Goal: Transaction & Acquisition: Book appointment/travel/reservation

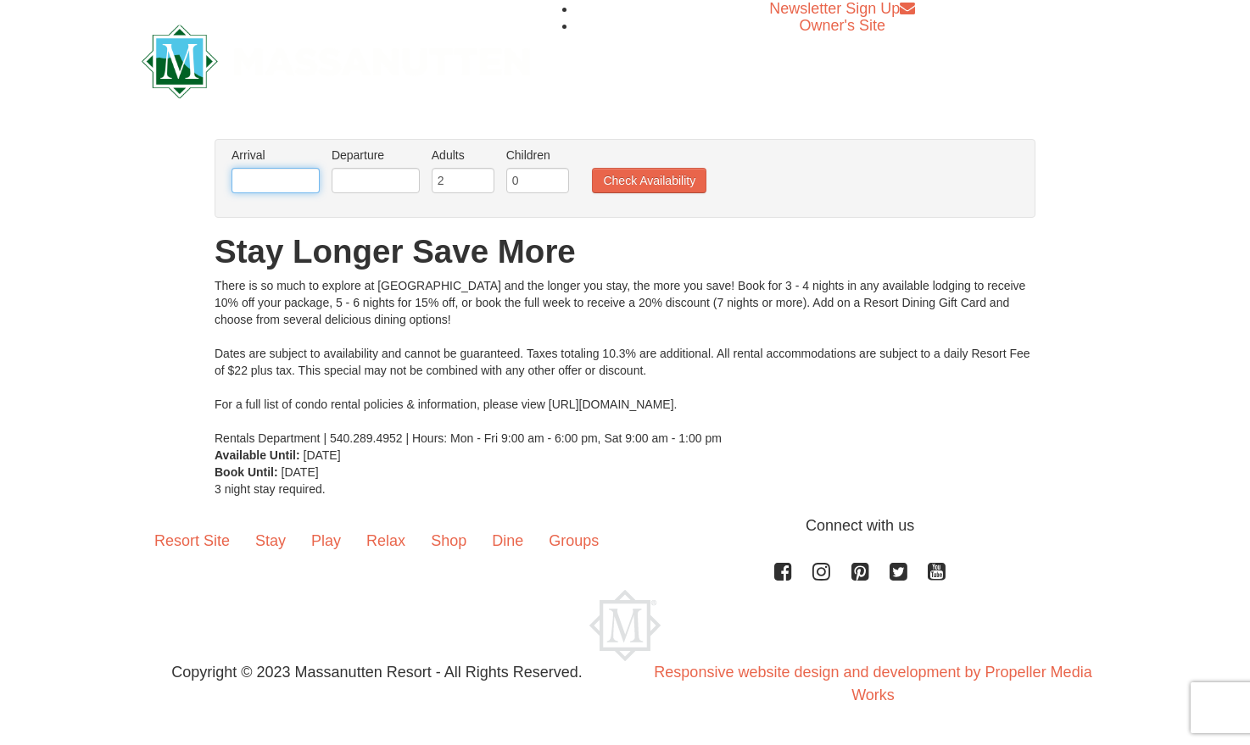
click at [310, 192] on input "text" at bounding box center [276, 180] width 88 height 25
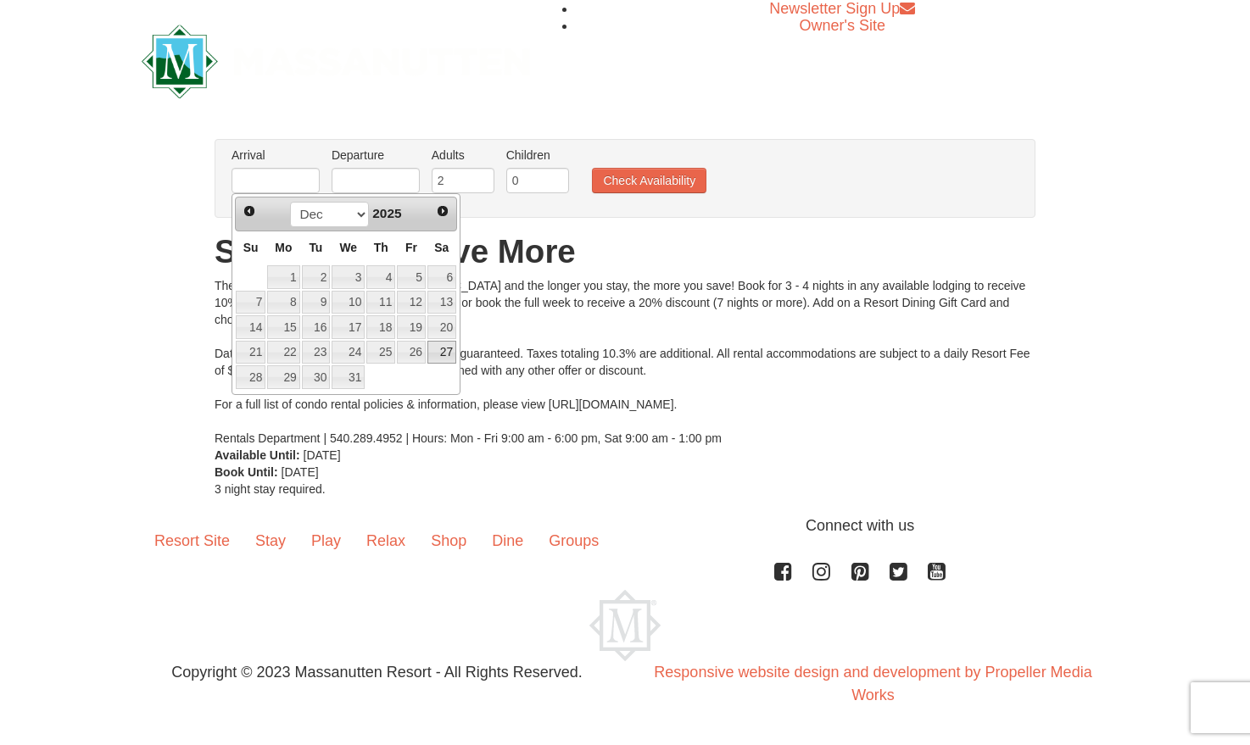
click at [449, 359] on link "27" at bounding box center [441, 353] width 29 height 24
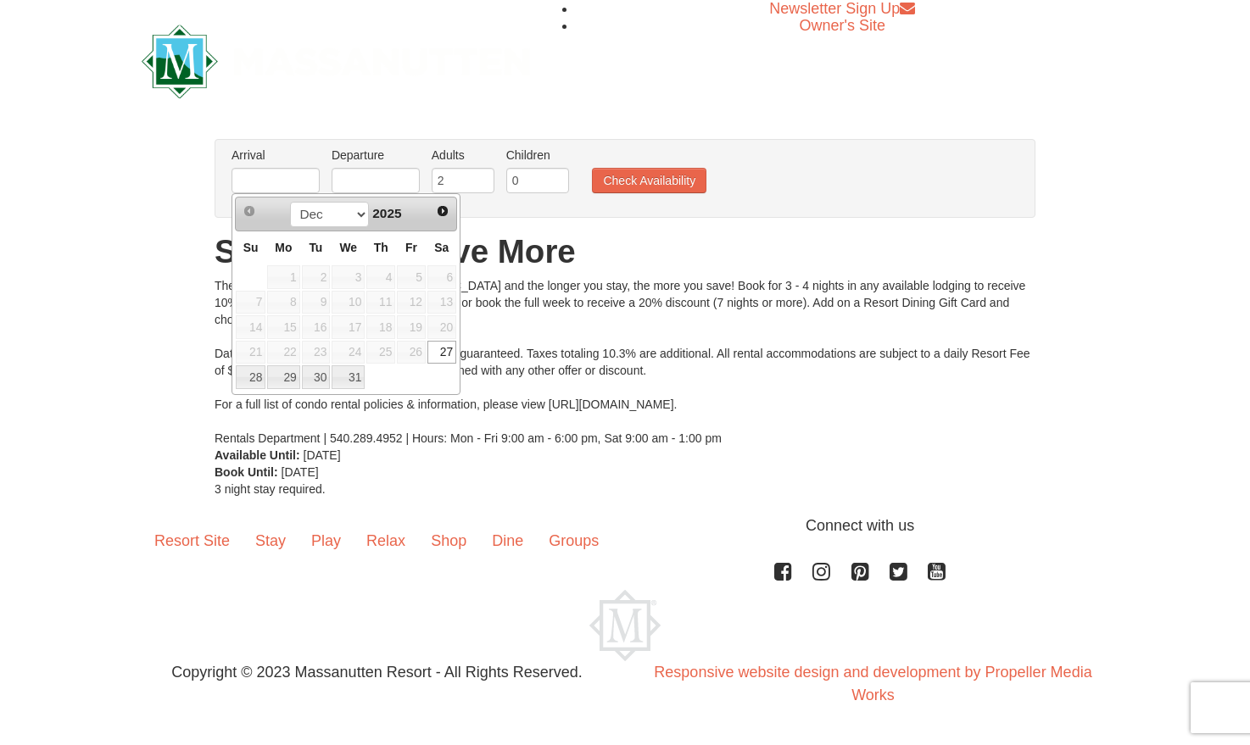
type input "12/27/2025"
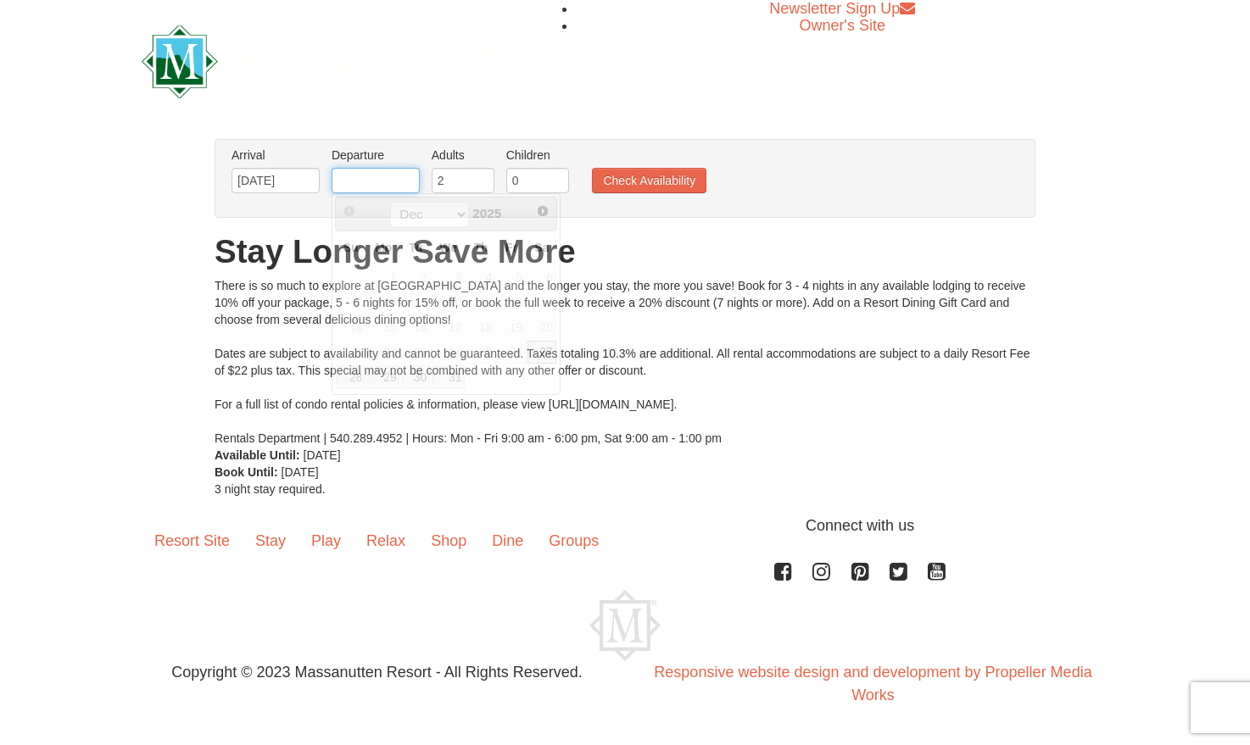
click at [368, 182] on input "text" at bounding box center [376, 180] width 88 height 25
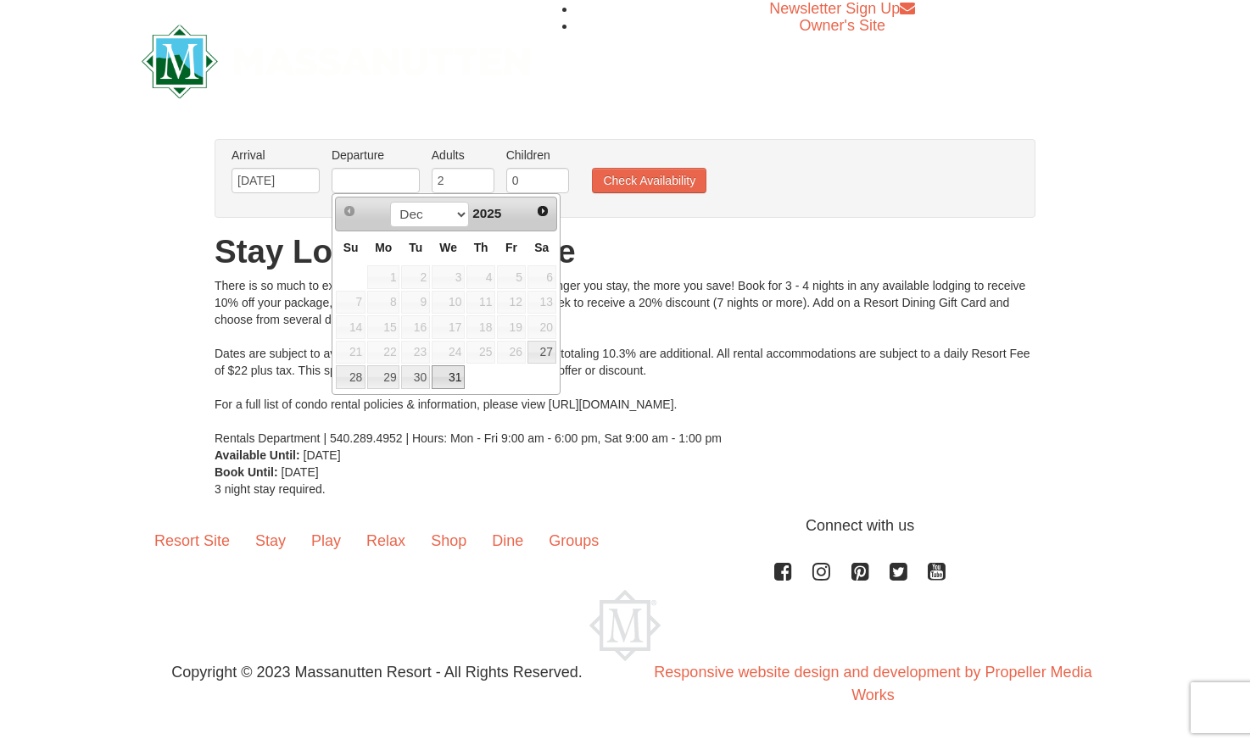
click at [450, 379] on link "31" at bounding box center [448, 378] width 33 height 24
type input "12/31/2025"
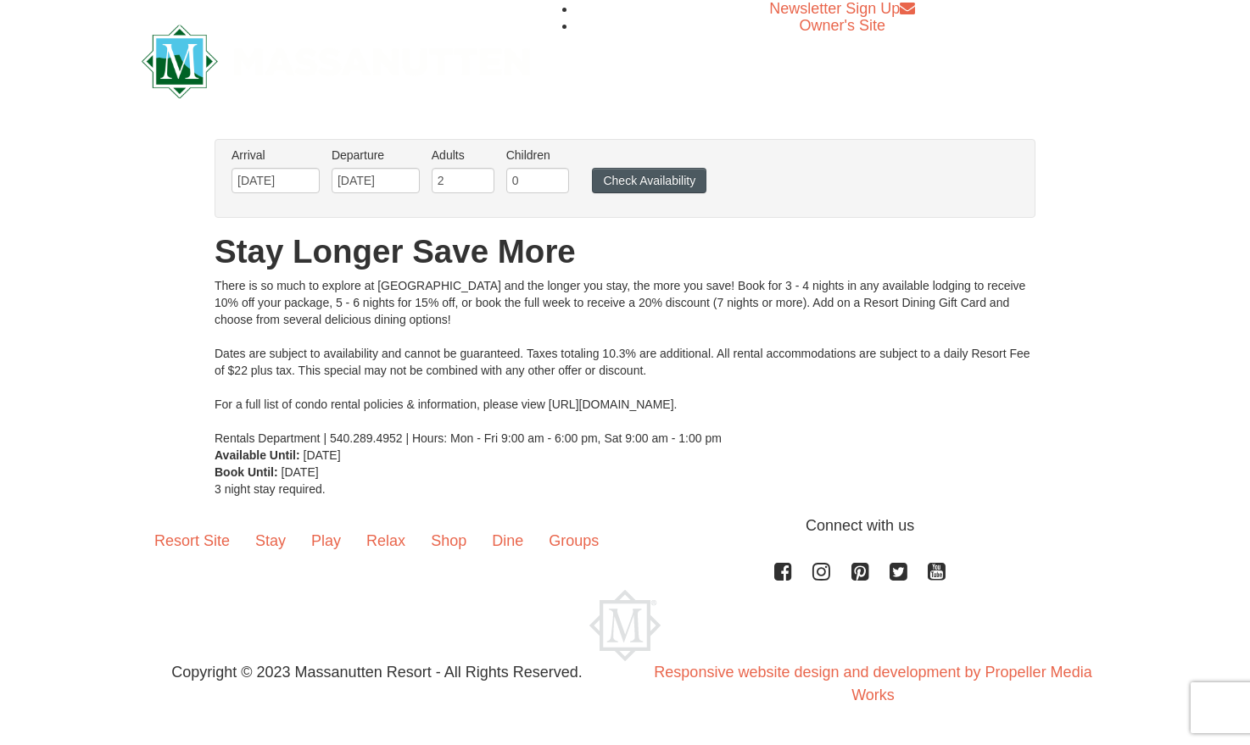
click at [647, 187] on button "Check Availability" at bounding box center [649, 180] width 114 height 25
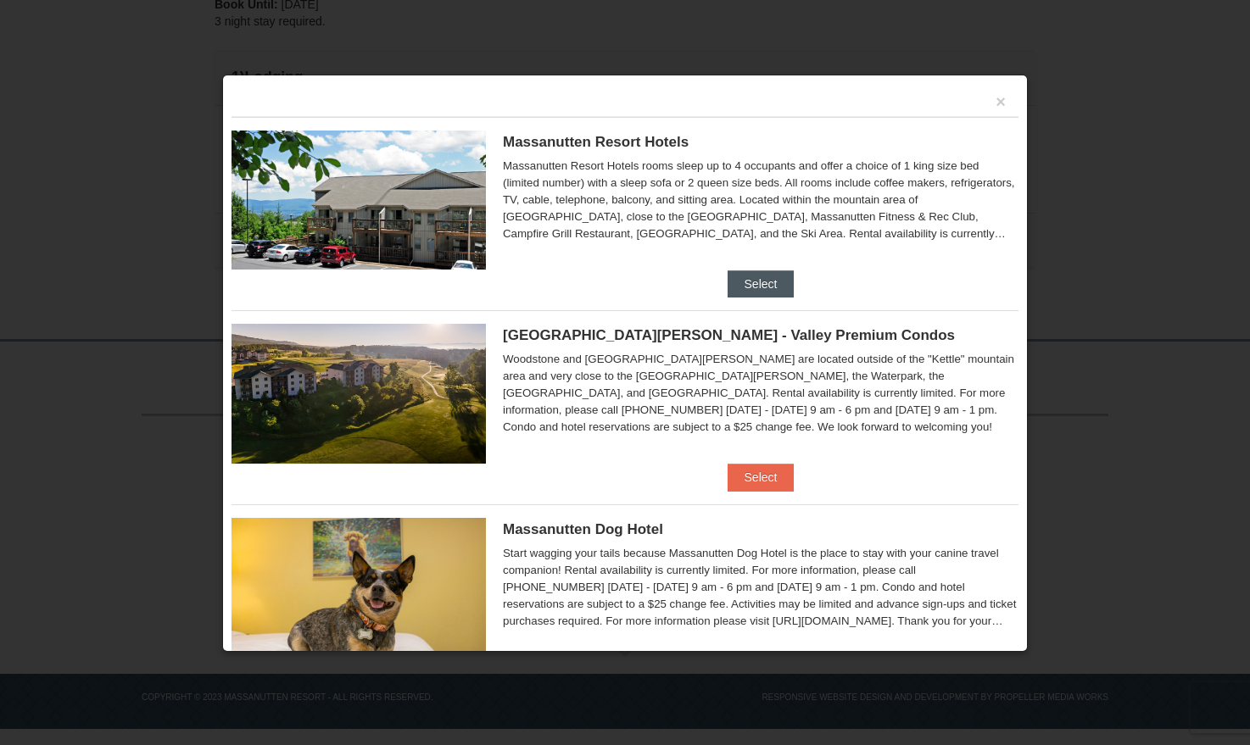
click at [770, 271] on button "Select" at bounding box center [761, 284] width 67 height 27
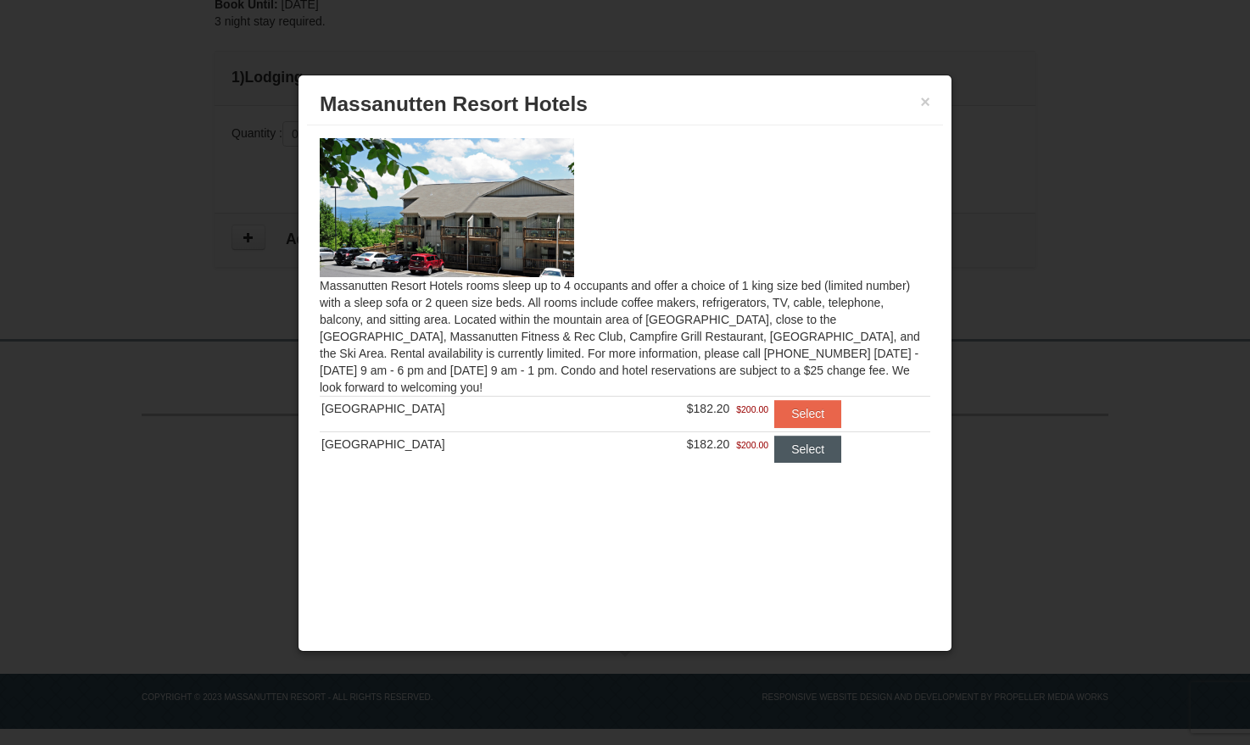
click at [796, 455] on button "Select" at bounding box center [807, 449] width 67 height 27
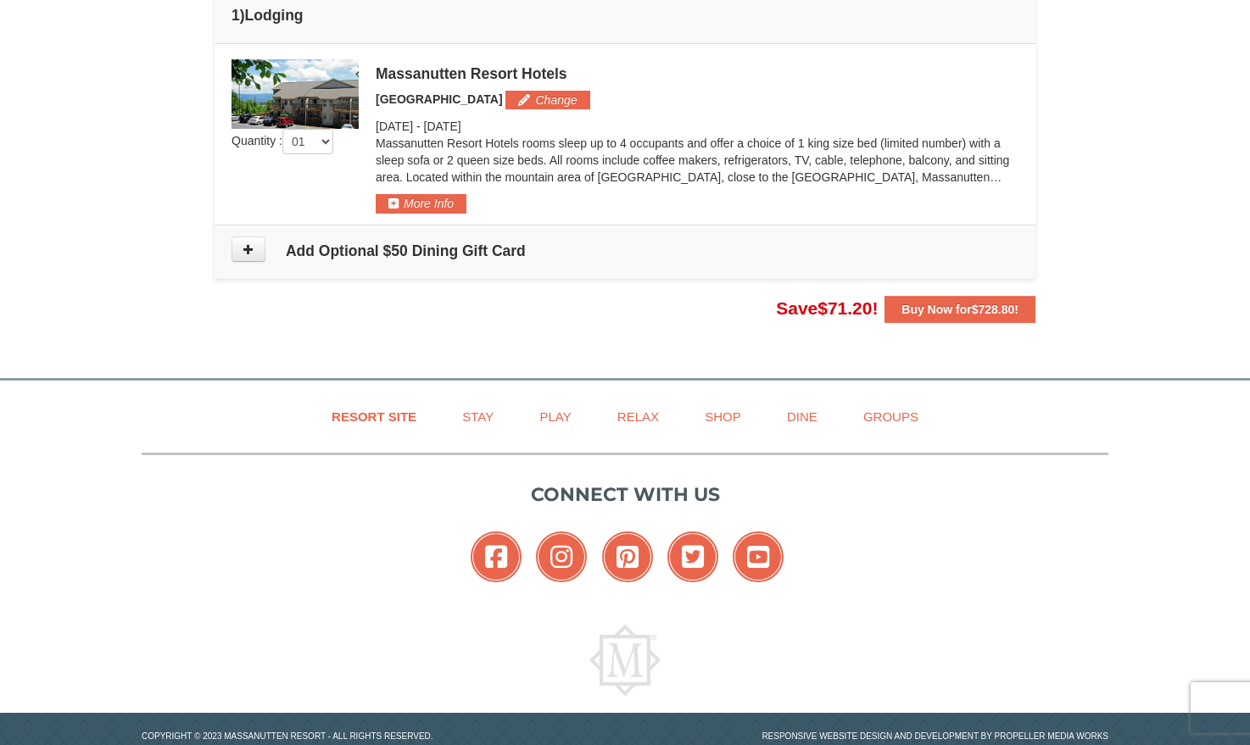
scroll to position [517, 0]
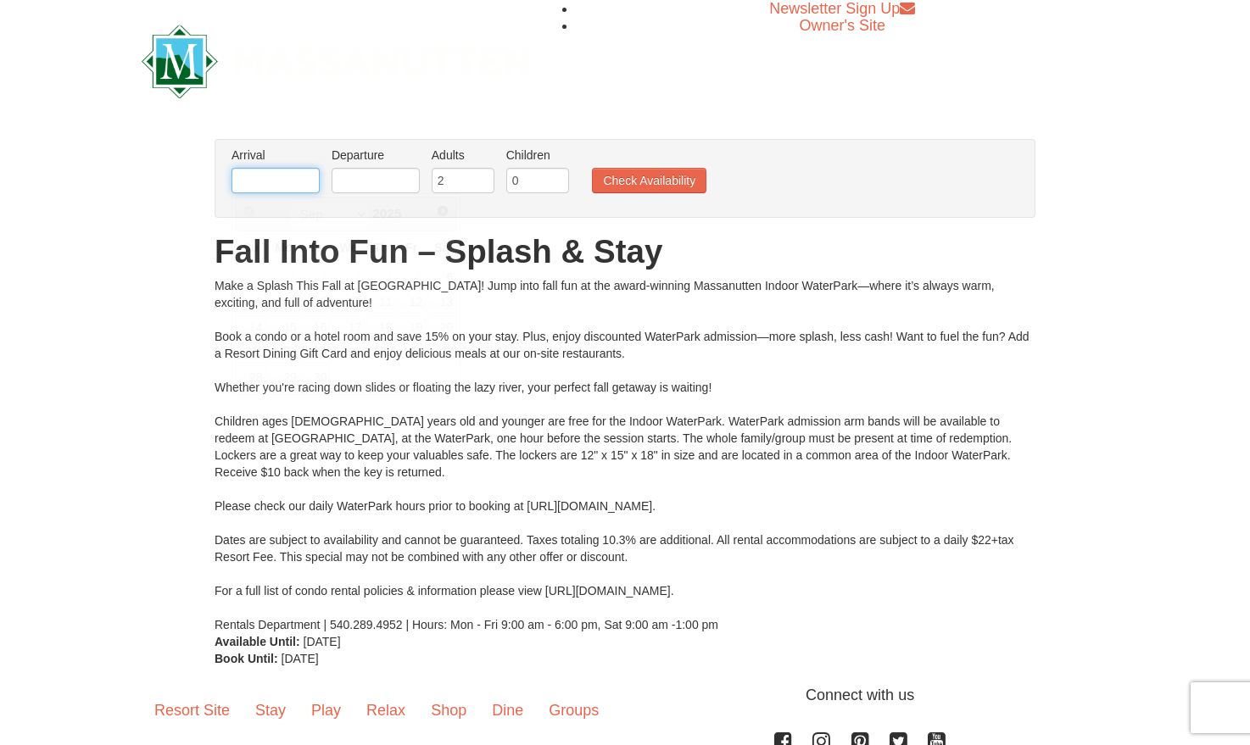
click at [297, 182] on input "text" at bounding box center [276, 180] width 88 height 25
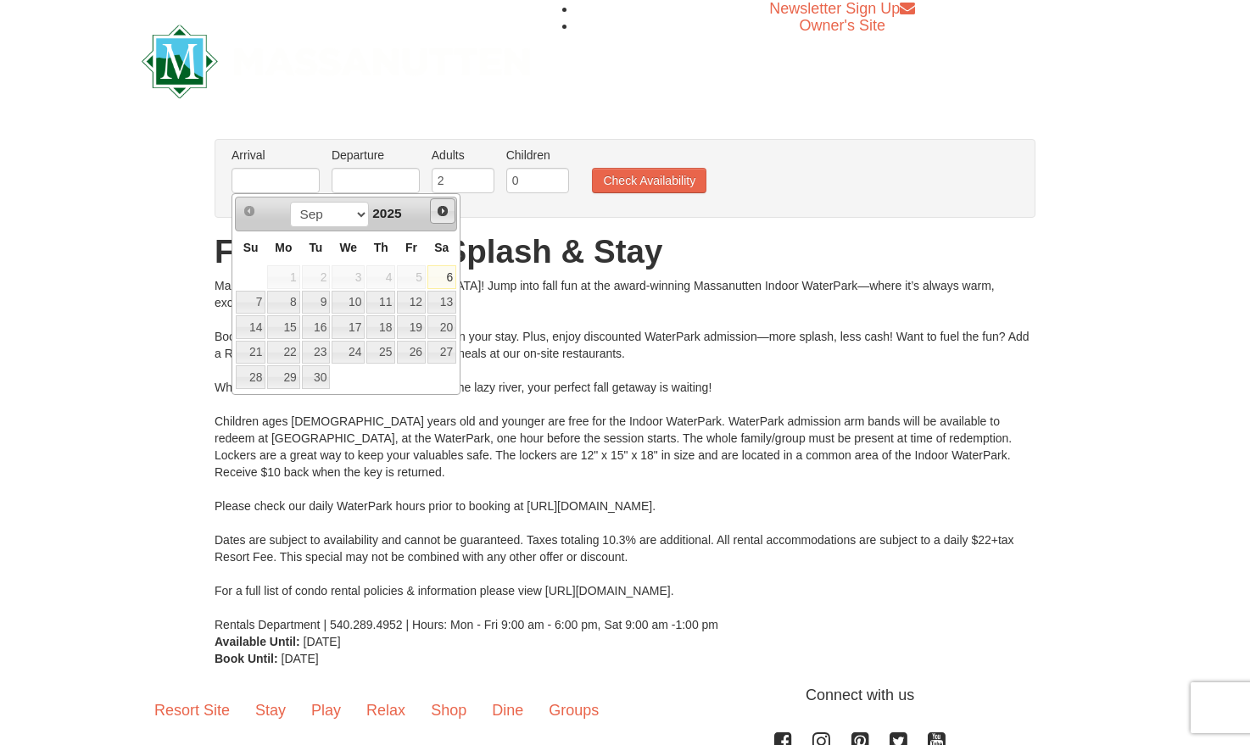
click at [439, 214] on span "Next" at bounding box center [443, 211] width 14 height 14
click at [341, 377] on link "26" at bounding box center [348, 378] width 33 height 24
type input "[DATE]"
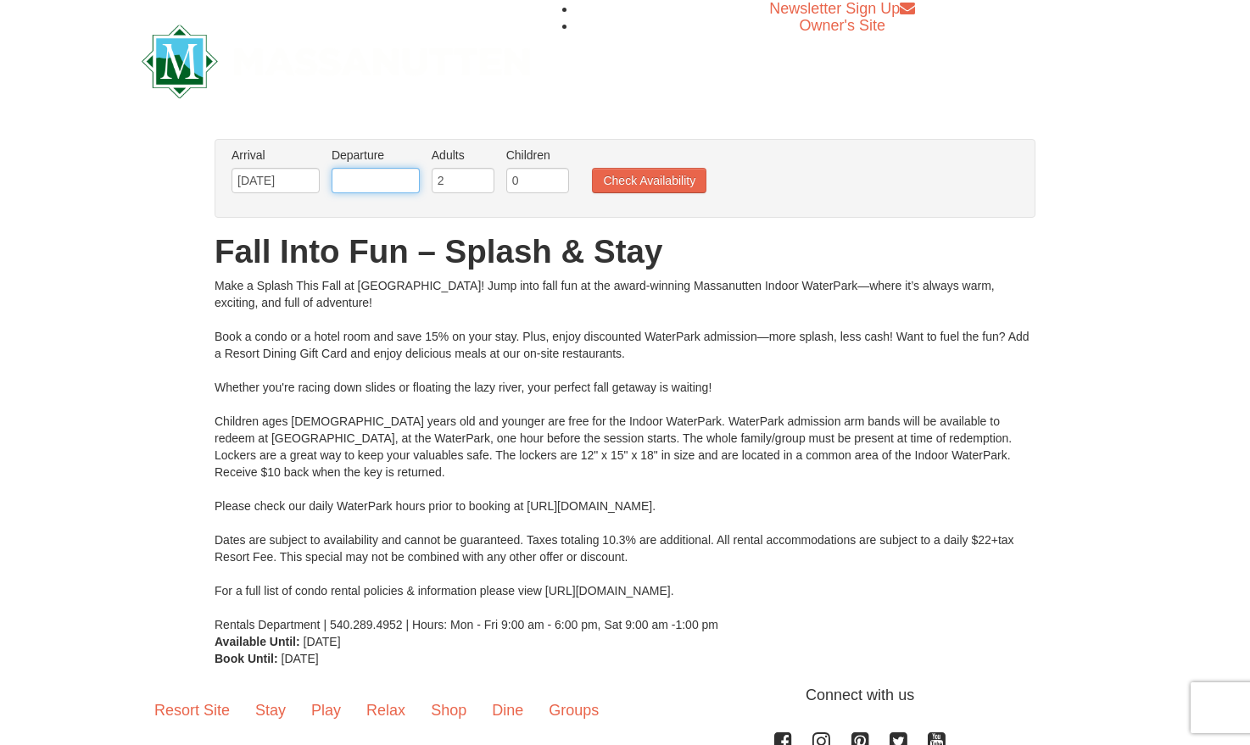
click at [388, 170] on input "text" at bounding box center [376, 180] width 88 height 25
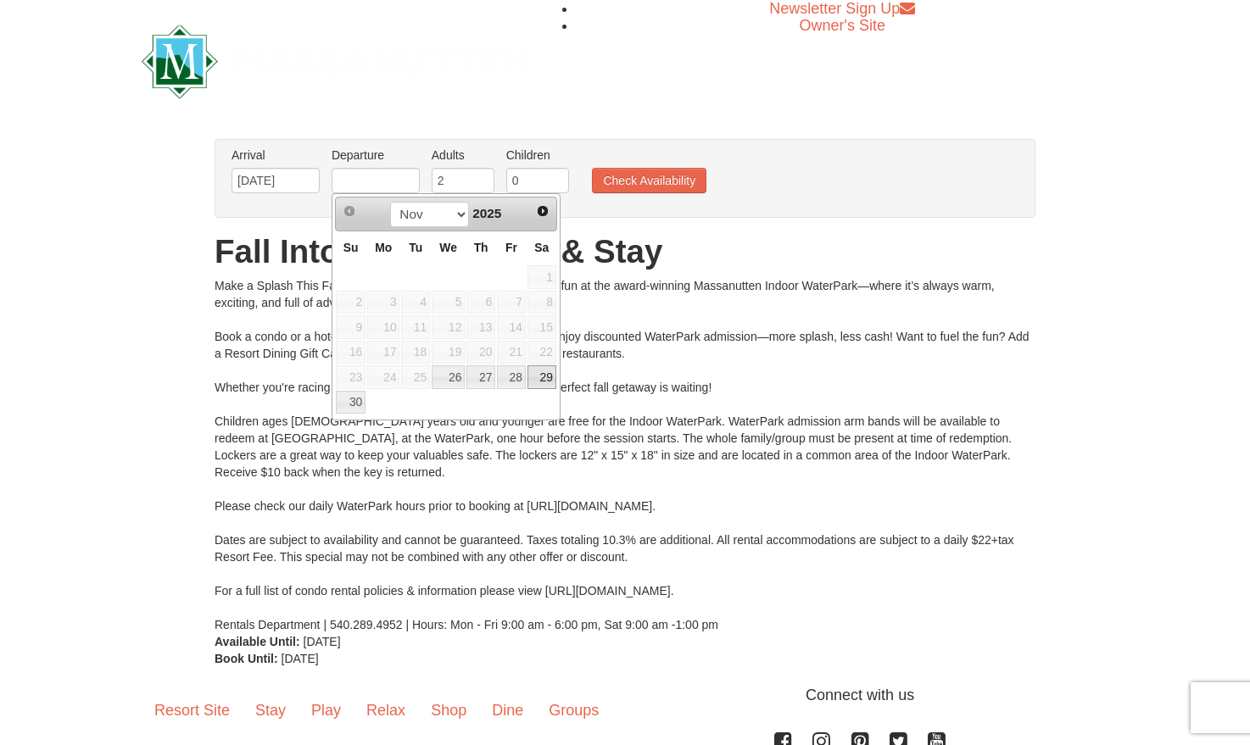
click at [544, 378] on link "29" at bounding box center [542, 378] width 29 height 24
type input "[DATE]"
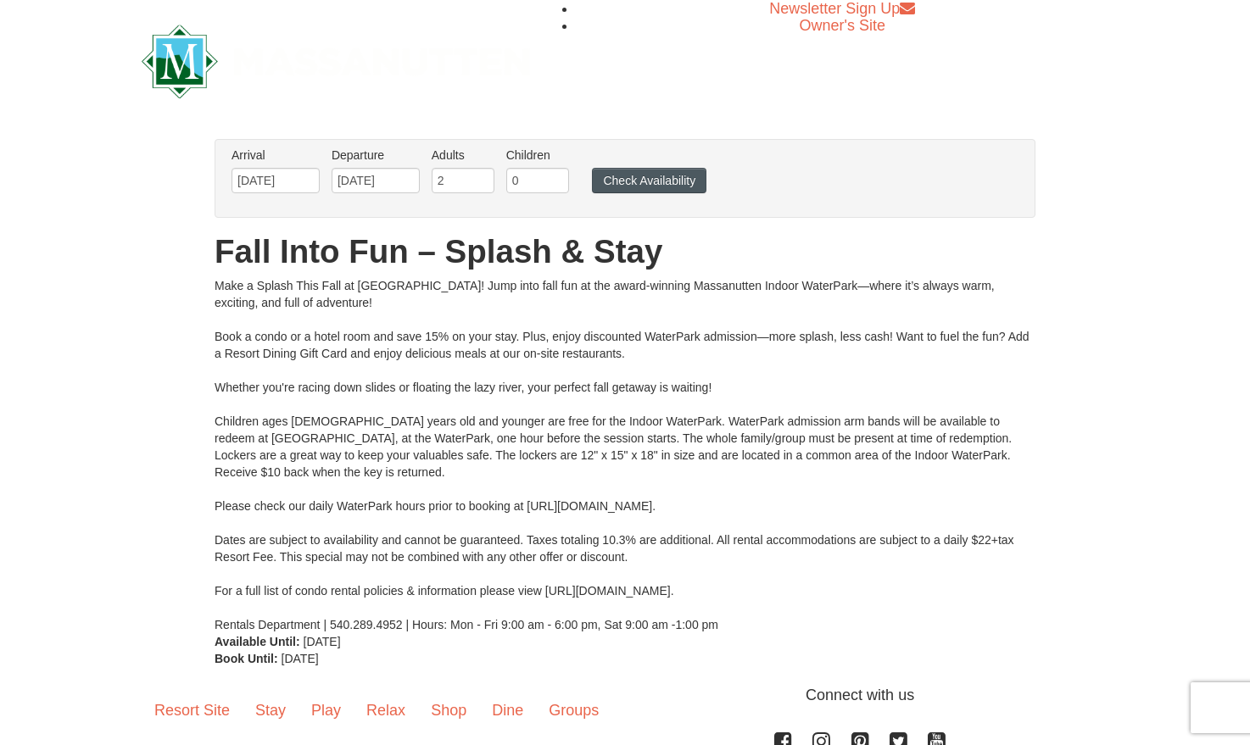
click at [612, 176] on button "Check Availability" at bounding box center [649, 180] width 114 height 25
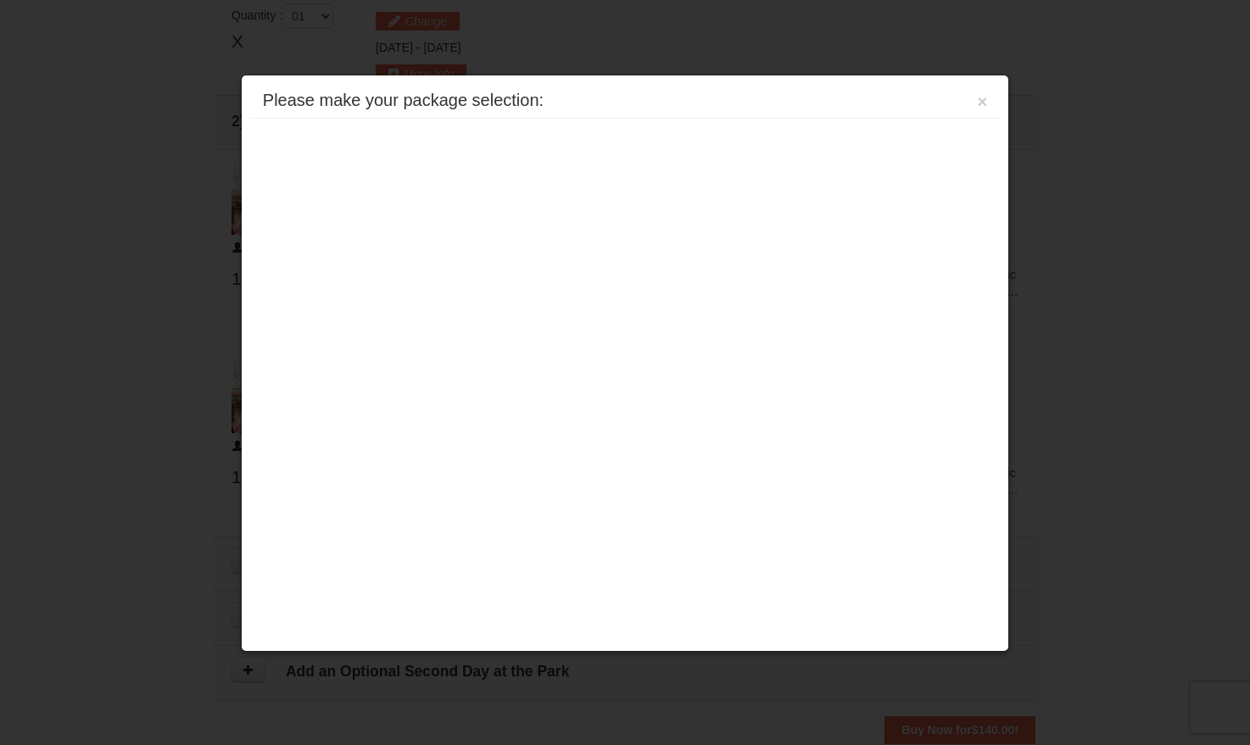
scroll to position [723, 0]
click at [980, 104] on button "×" at bounding box center [983, 101] width 10 height 17
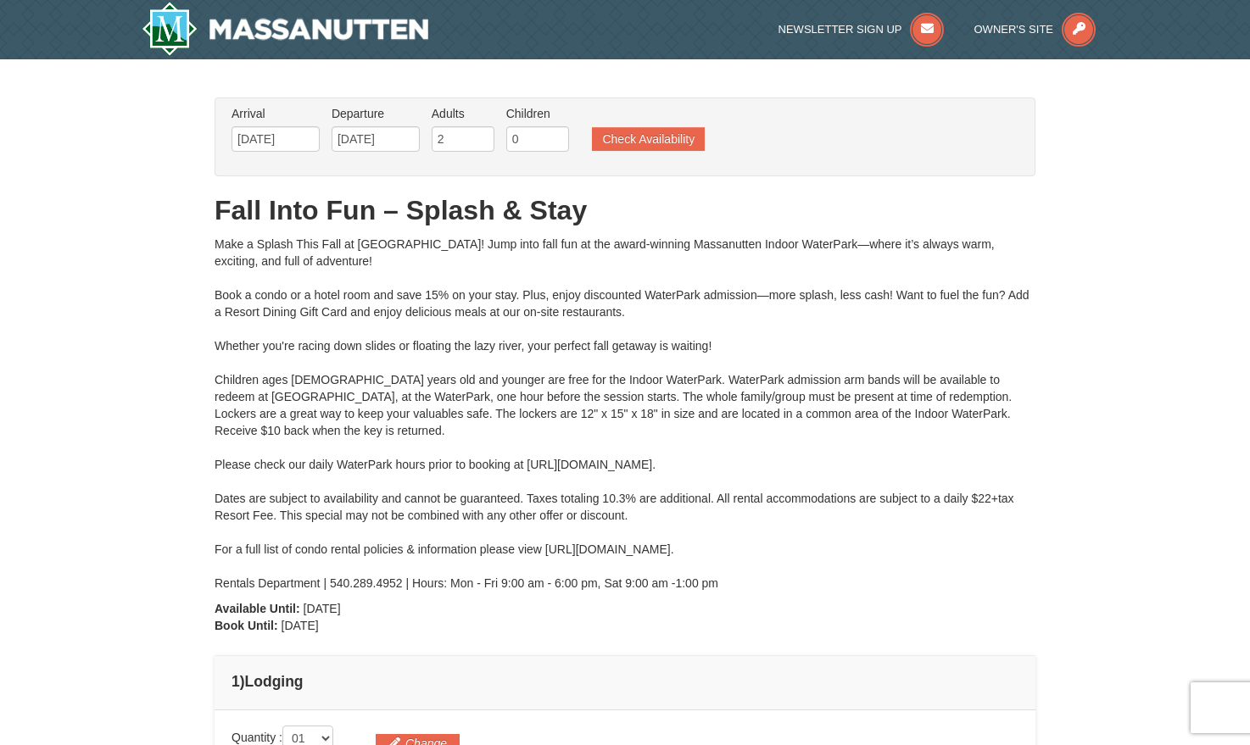
scroll to position [0, 0]
type input "1"
click at [555, 135] on input "1" at bounding box center [537, 138] width 63 height 25
click at [626, 139] on button "Check Availability" at bounding box center [648, 139] width 113 height 24
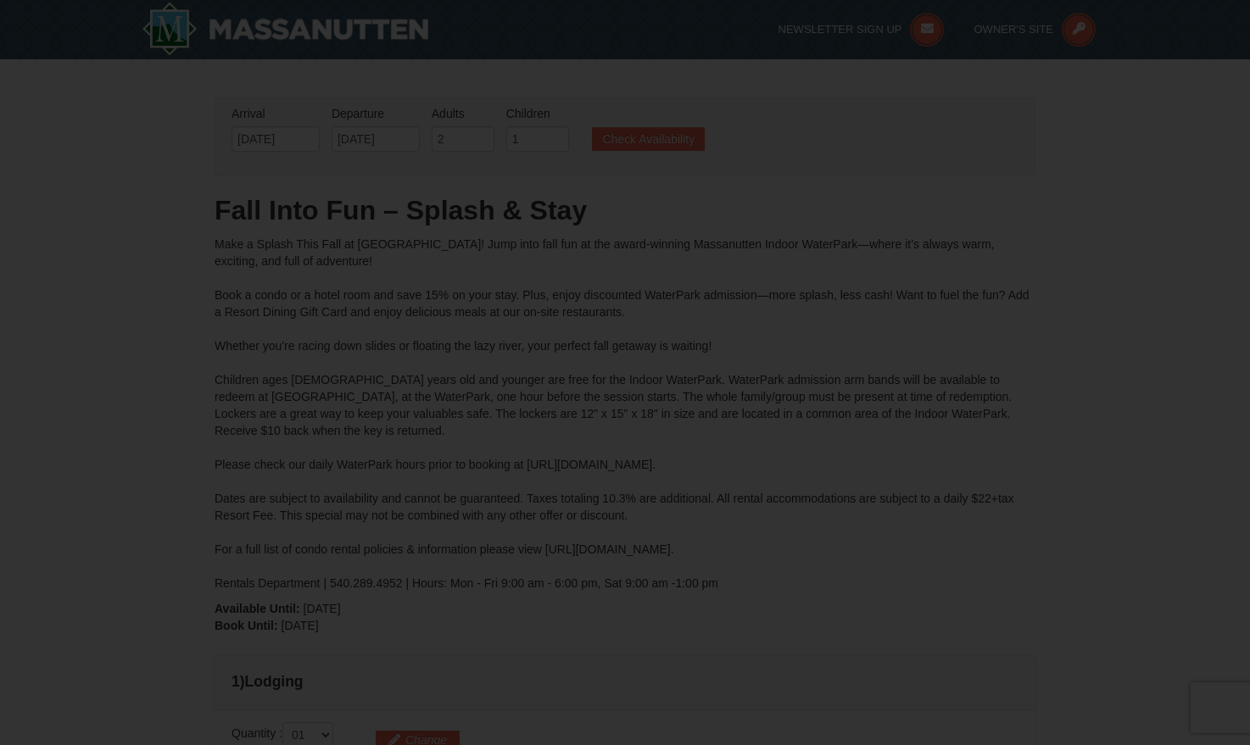
type input "[DATE]"
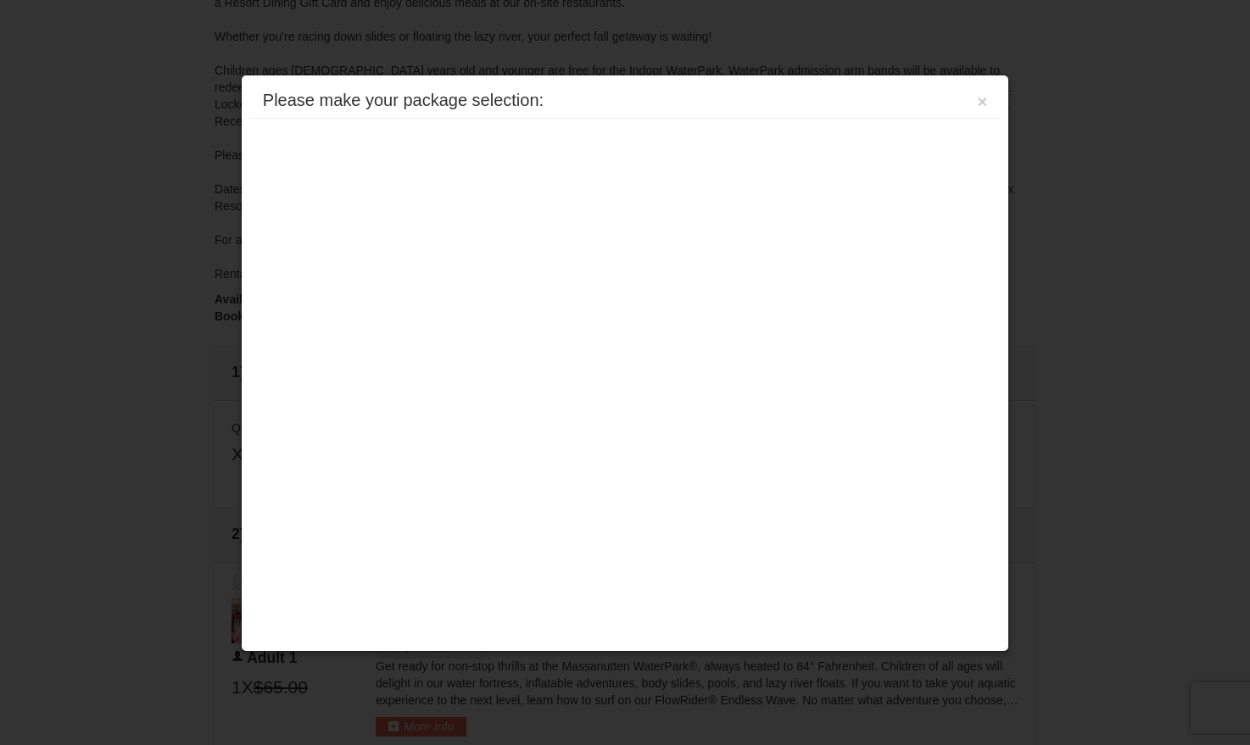
scroll to position [722, 0]
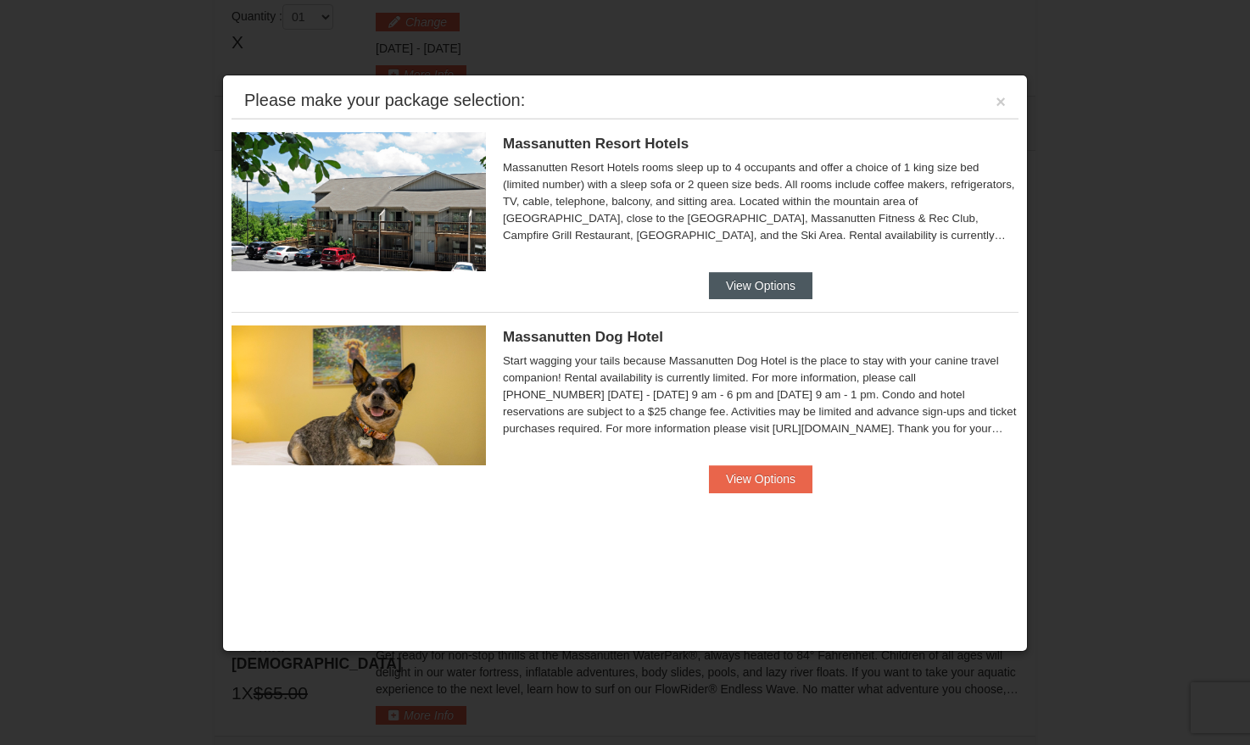
click at [759, 287] on button "View Options" at bounding box center [760, 285] width 103 height 27
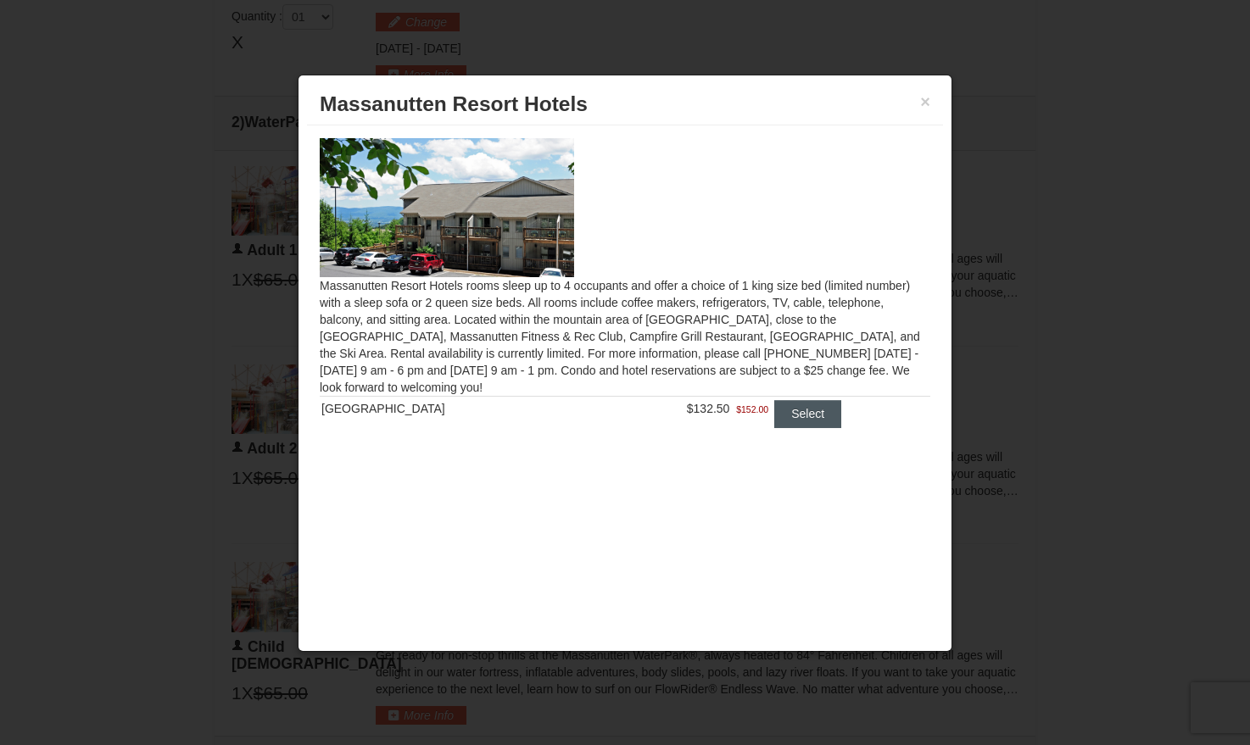
click at [813, 420] on button "Select" at bounding box center [807, 413] width 67 height 27
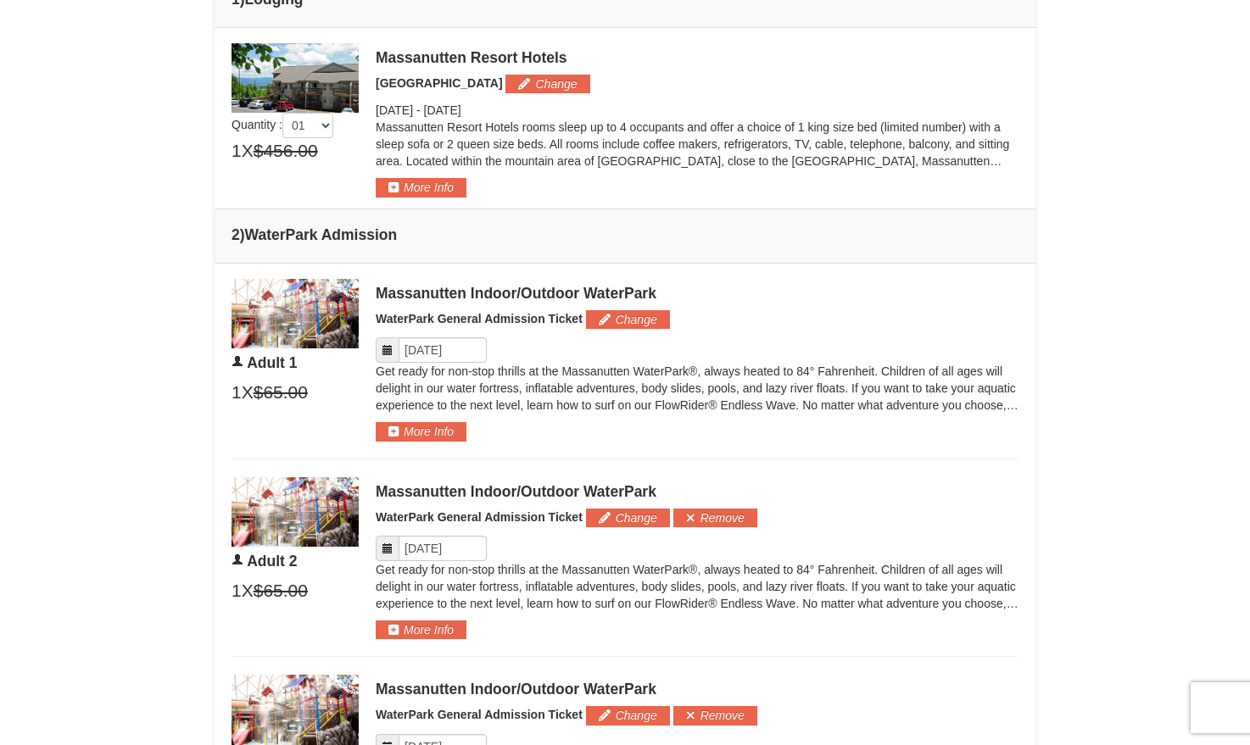
scroll to position [688, 0]
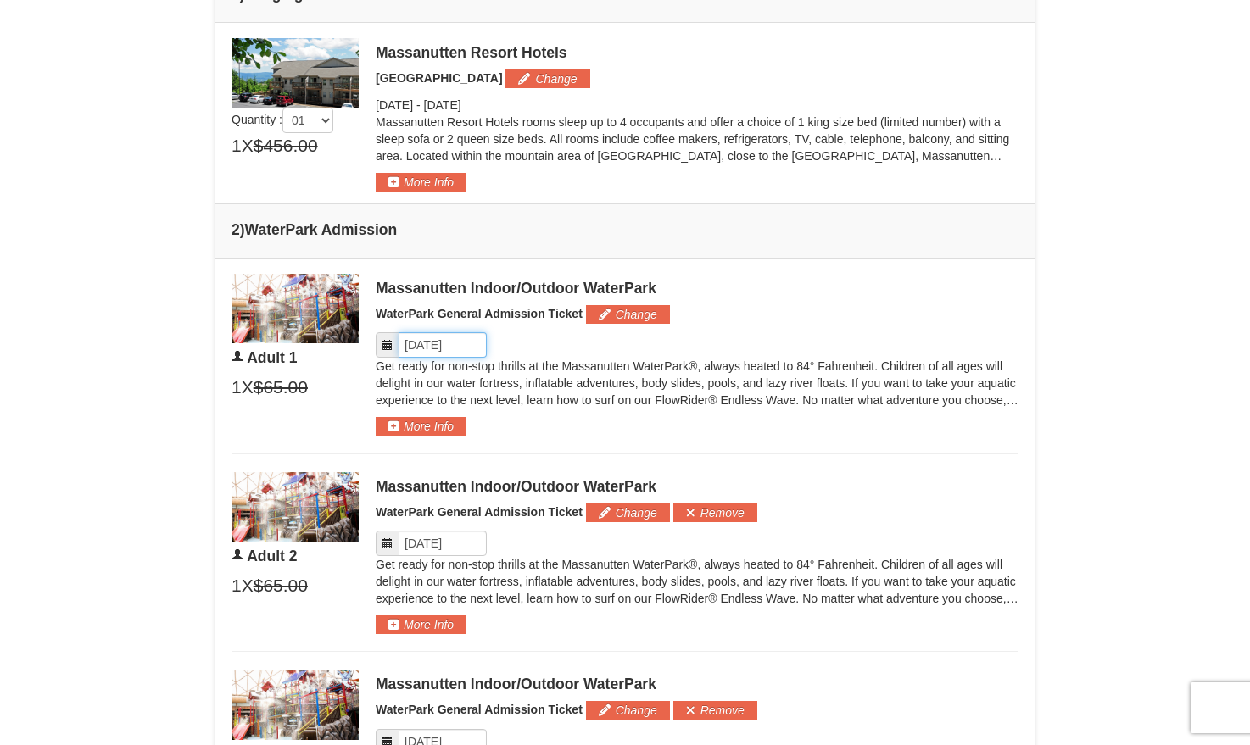
click at [482, 351] on input "Please format dates MM/DD/YYYY" at bounding box center [443, 344] width 88 height 25
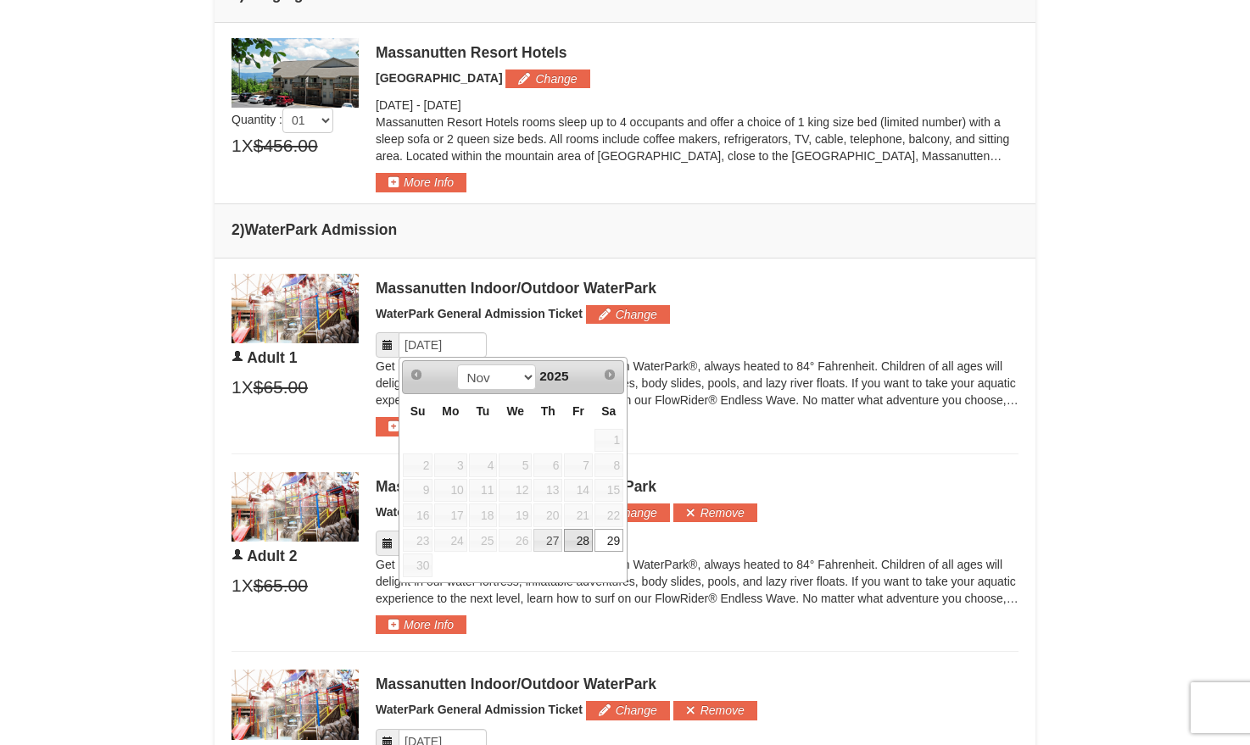
click at [583, 548] on link "28" at bounding box center [578, 541] width 29 height 24
type input "[DATE]"
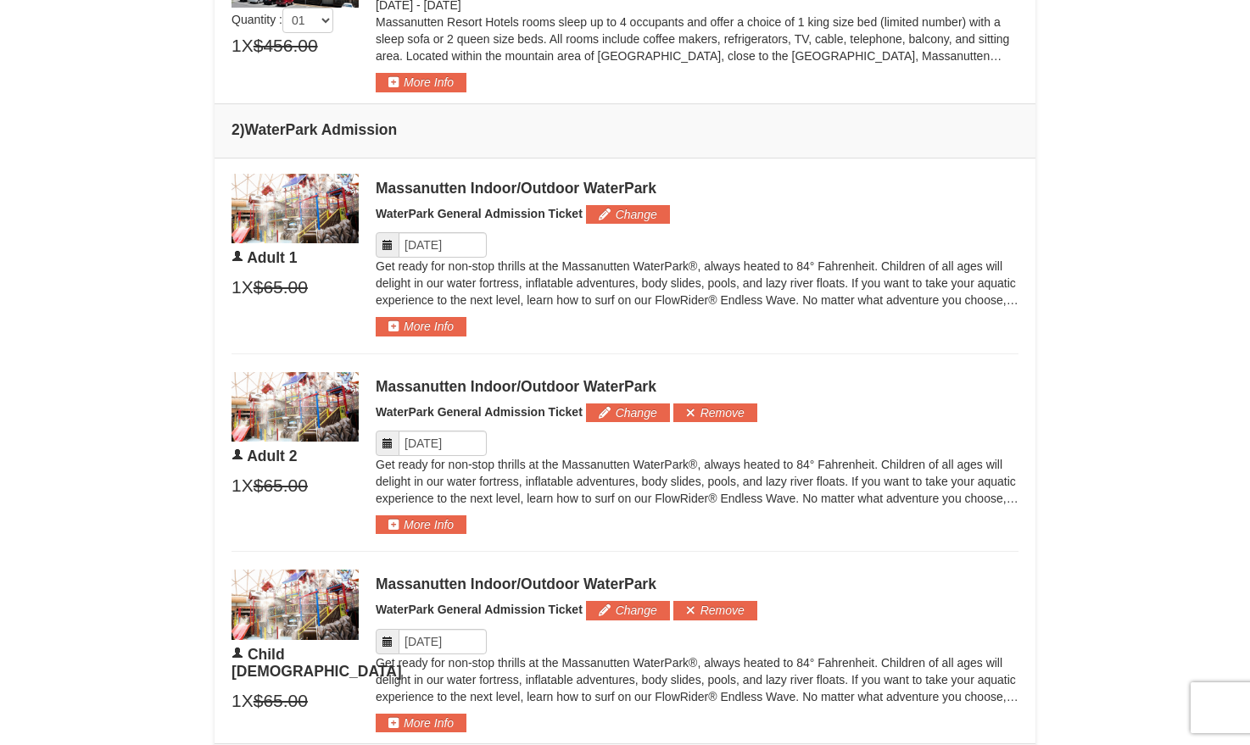
scroll to position [817, 0]
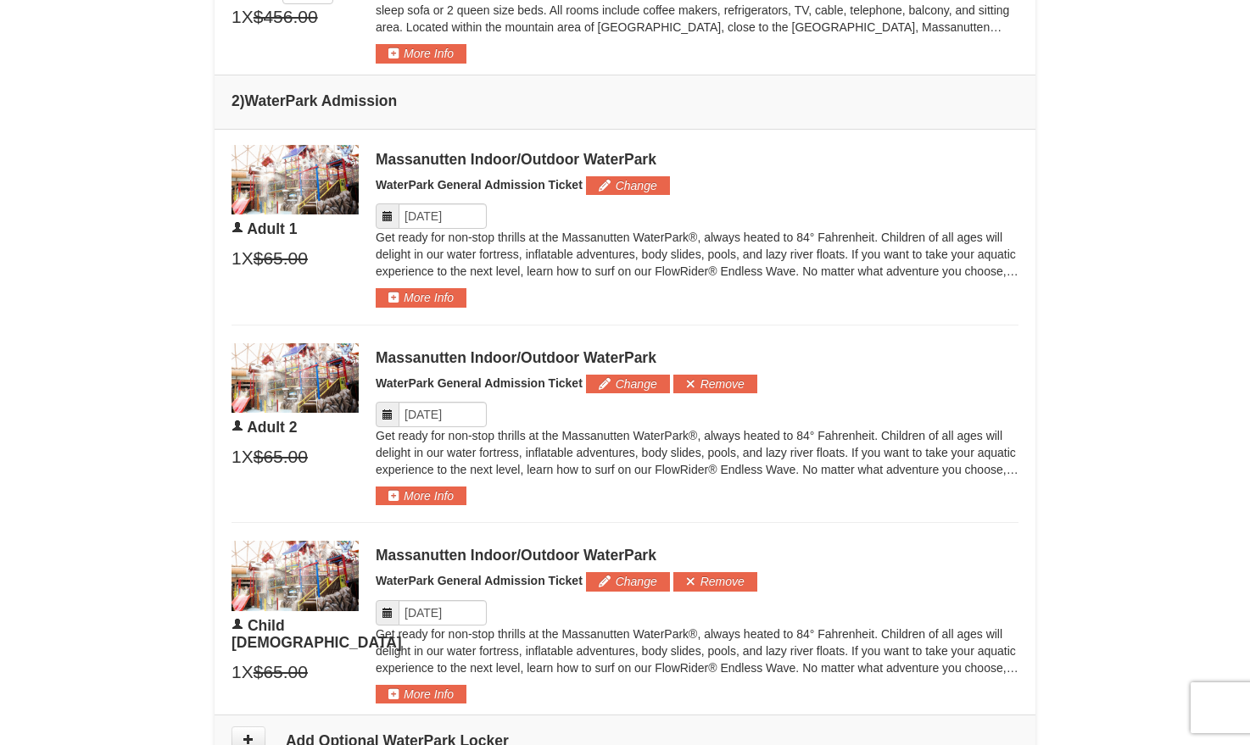
click at [461, 428] on p "Get ready for non-stop thrills at the Massanutten WaterPark®, always heated to …" at bounding box center [697, 452] width 643 height 51
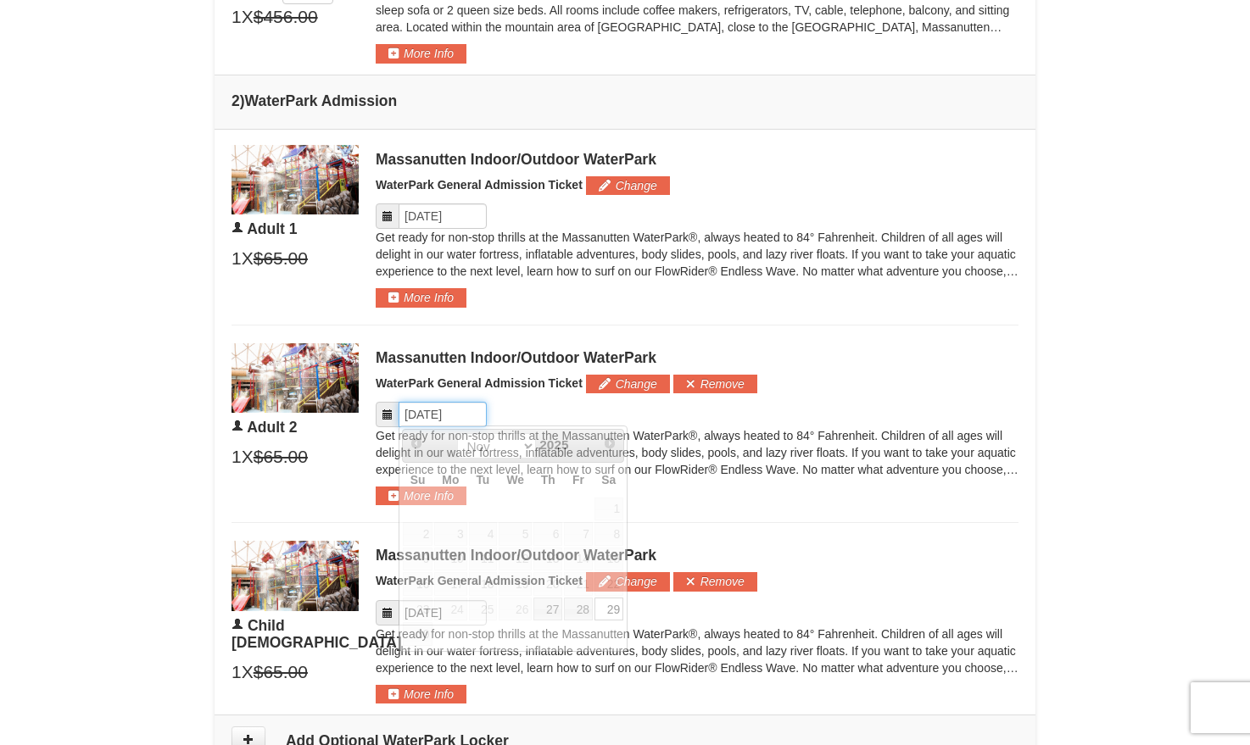
click at [461, 418] on input "Please format dates MM/DD/YYYY" at bounding box center [443, 414] width 88 height 25
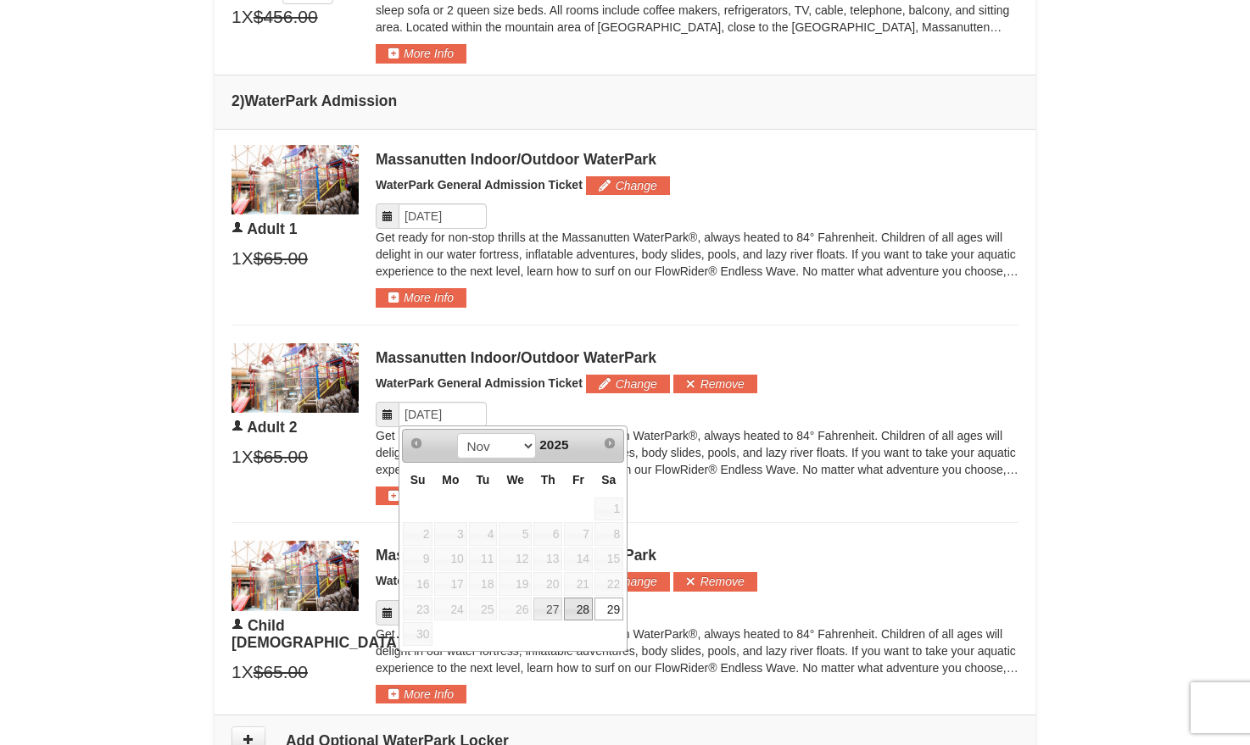
click at [583, 604] on link "28" at bounding box center [578, 610] width 29 height 24
type input "[DATE]"
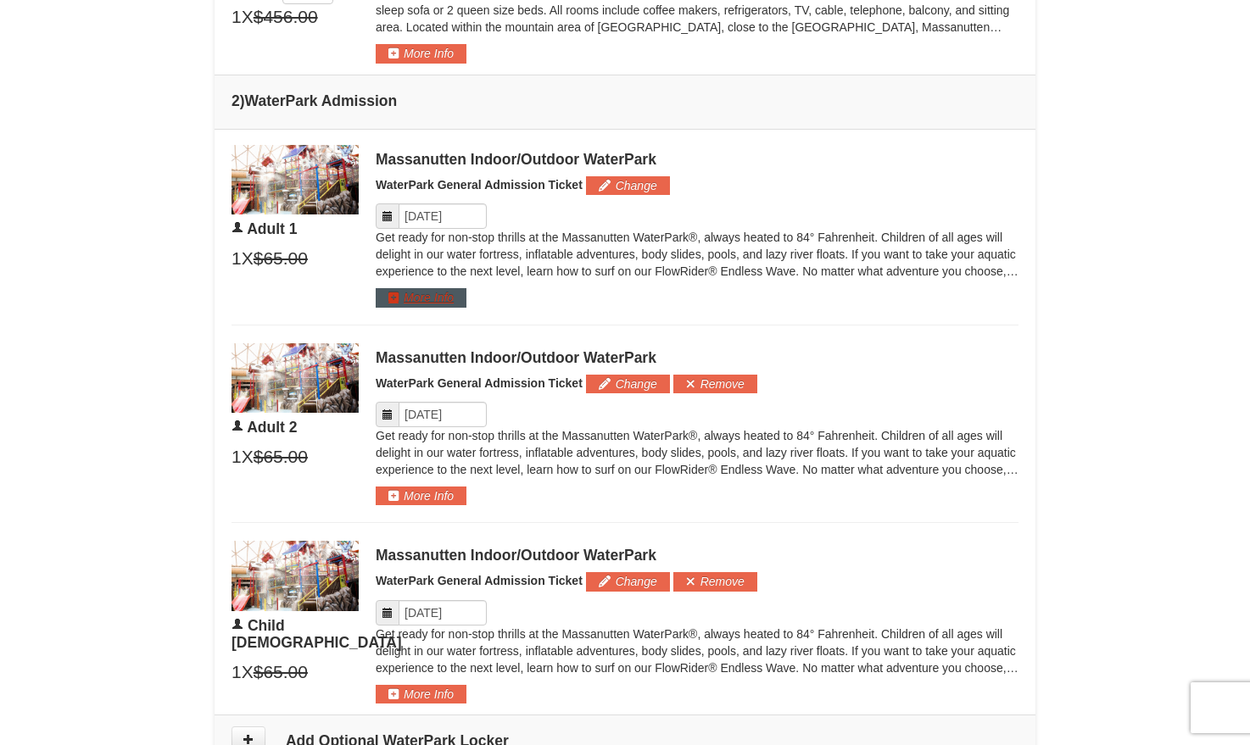
click at [441, 296] on button "More Info" at bounding box center [421, 297] width 91 height 19
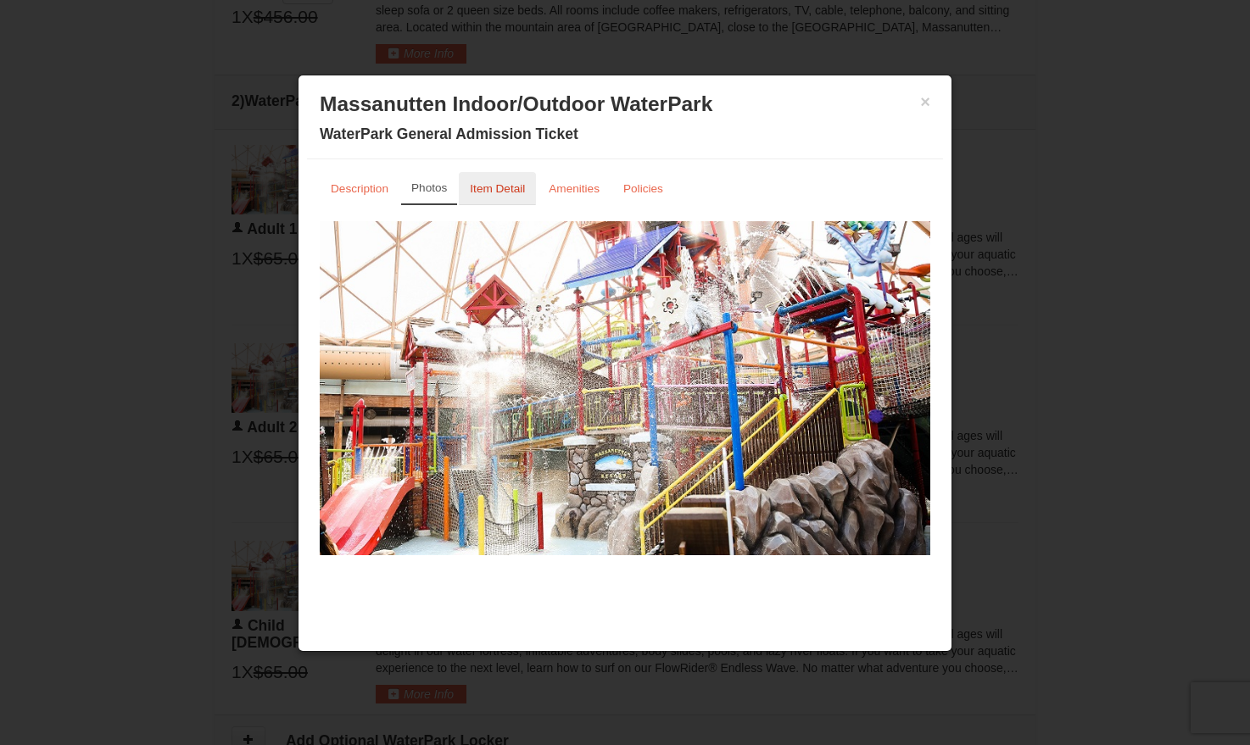
click at [494, 193] on small "Item Detail" at bounding box center [497, 188] width 55 height 13
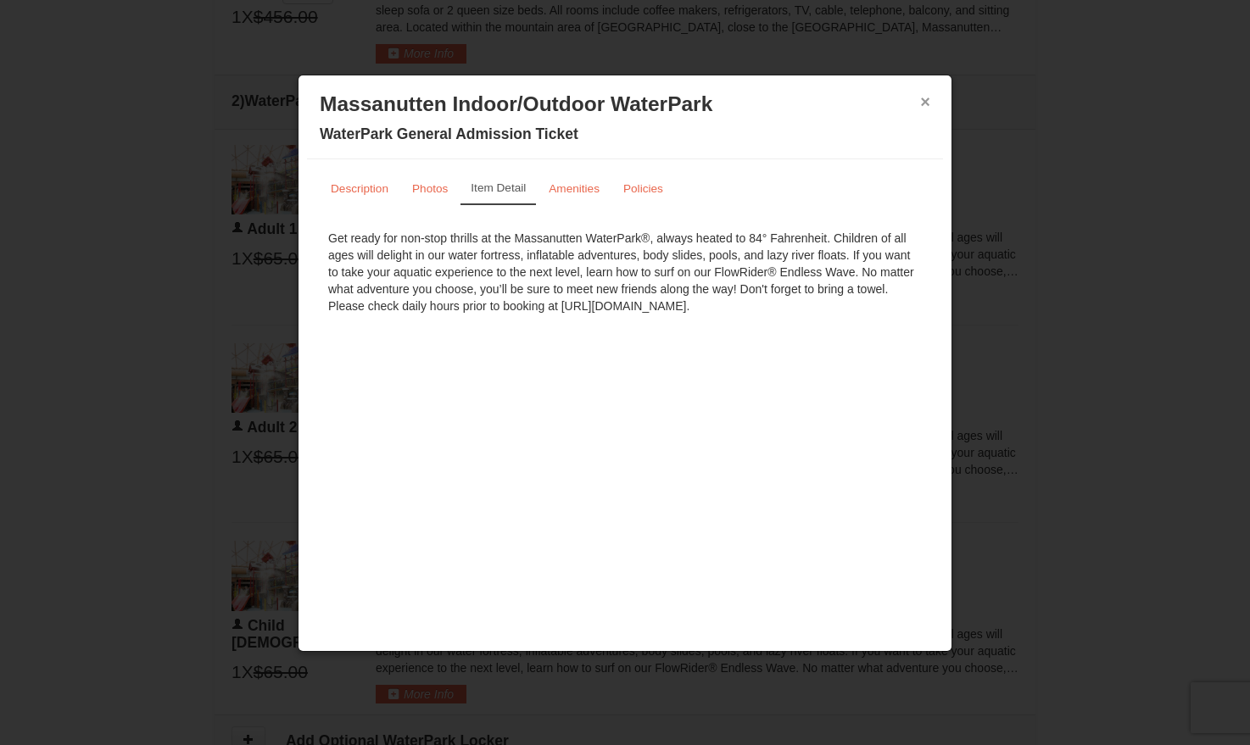
click at [924, 103] on button "×" at bounding box center [925, 101] width 10 height 17
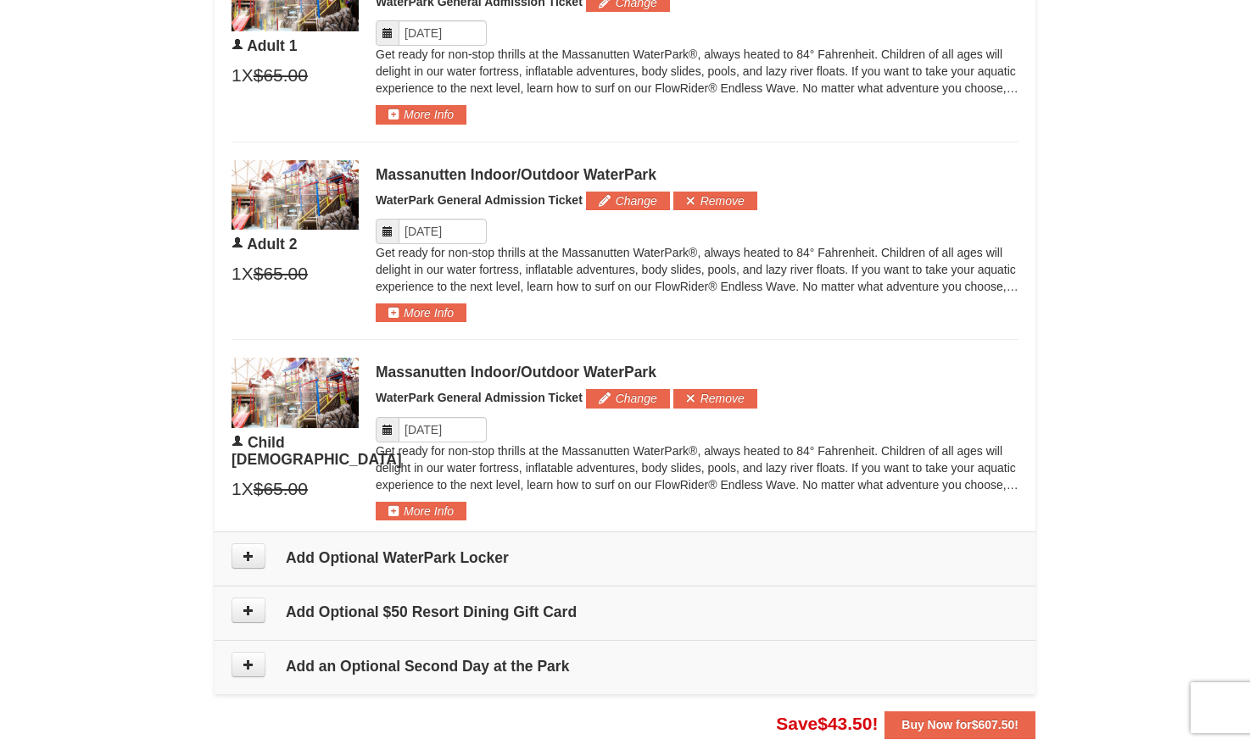
scroll to position [1025, 0]
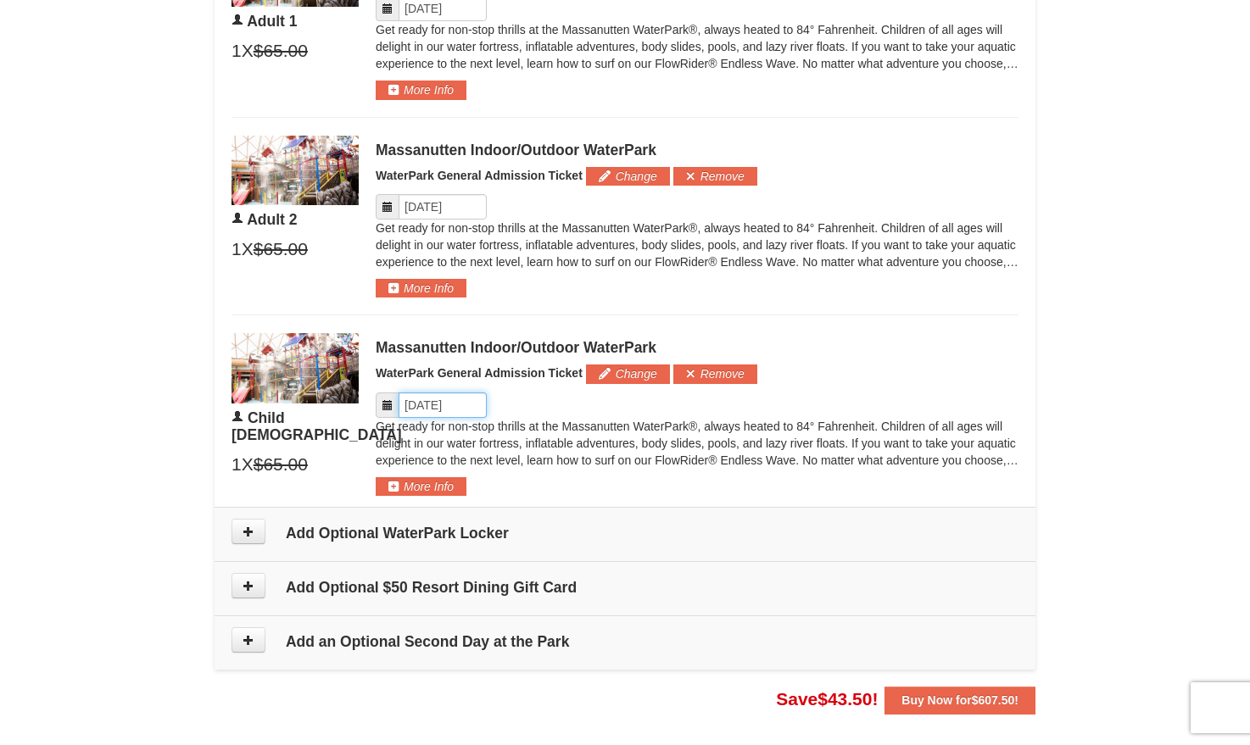
click at [443, 413] on input "Please format dates MM/DD/YYYY" at bounding box center [443, 405] width 88 height 25
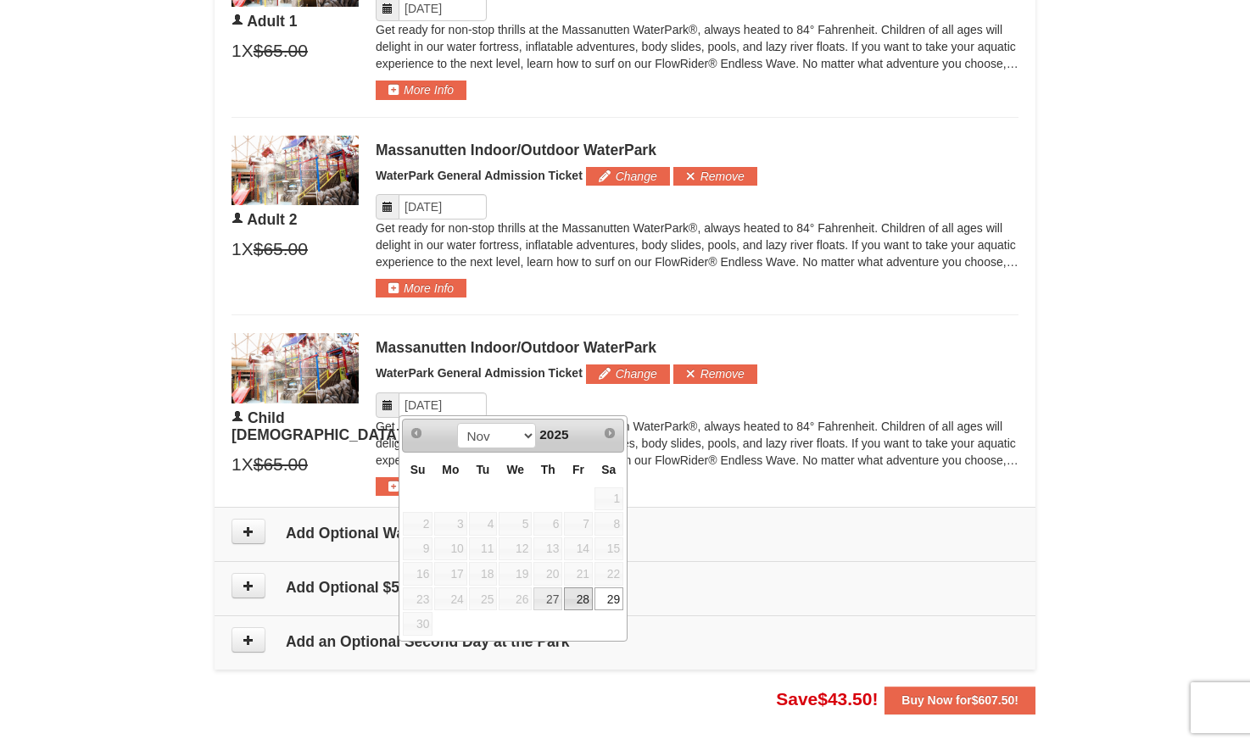
click at [576, 602] on link "28" at bounding box center [578, 600] width 29 height 24
type input "[DATE]"
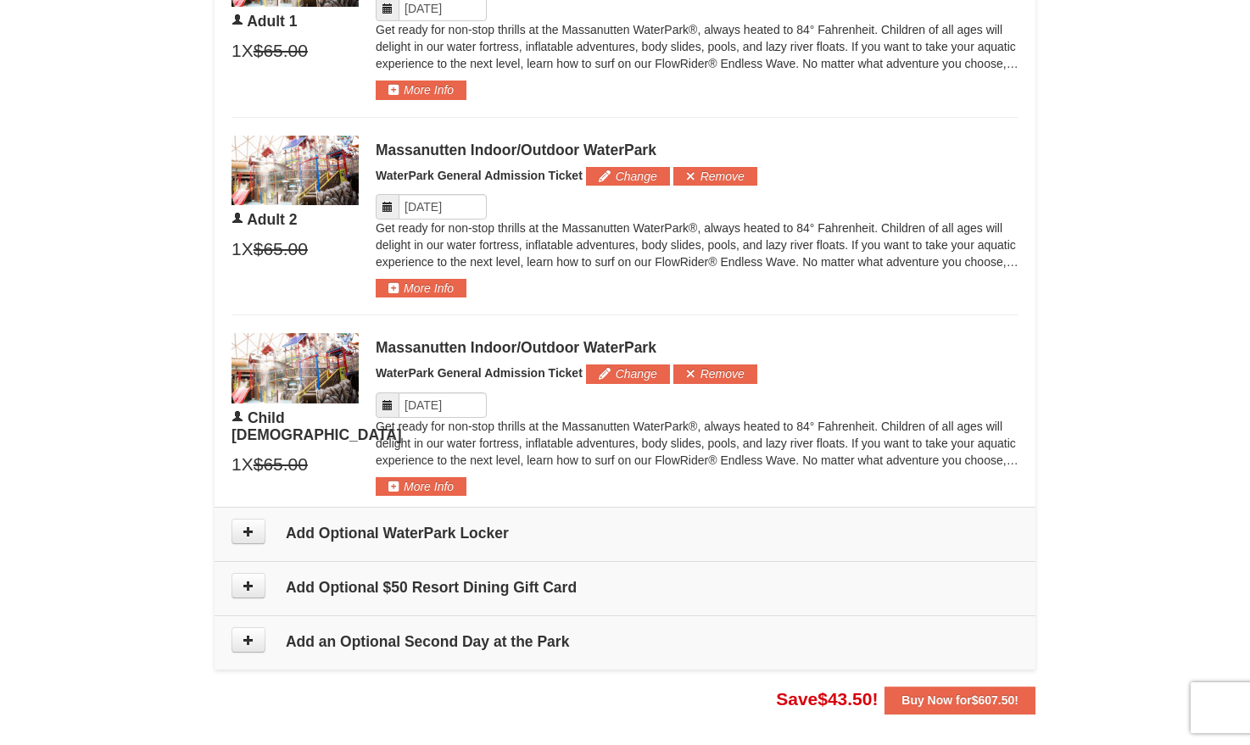
click at [418, 533] on h4 "Add Optional WaterPark Locker" at bounding box center [625, 533] width 787 height 17
click at [263, 639] on button at bounding box center [249, 640] width 34 height 25
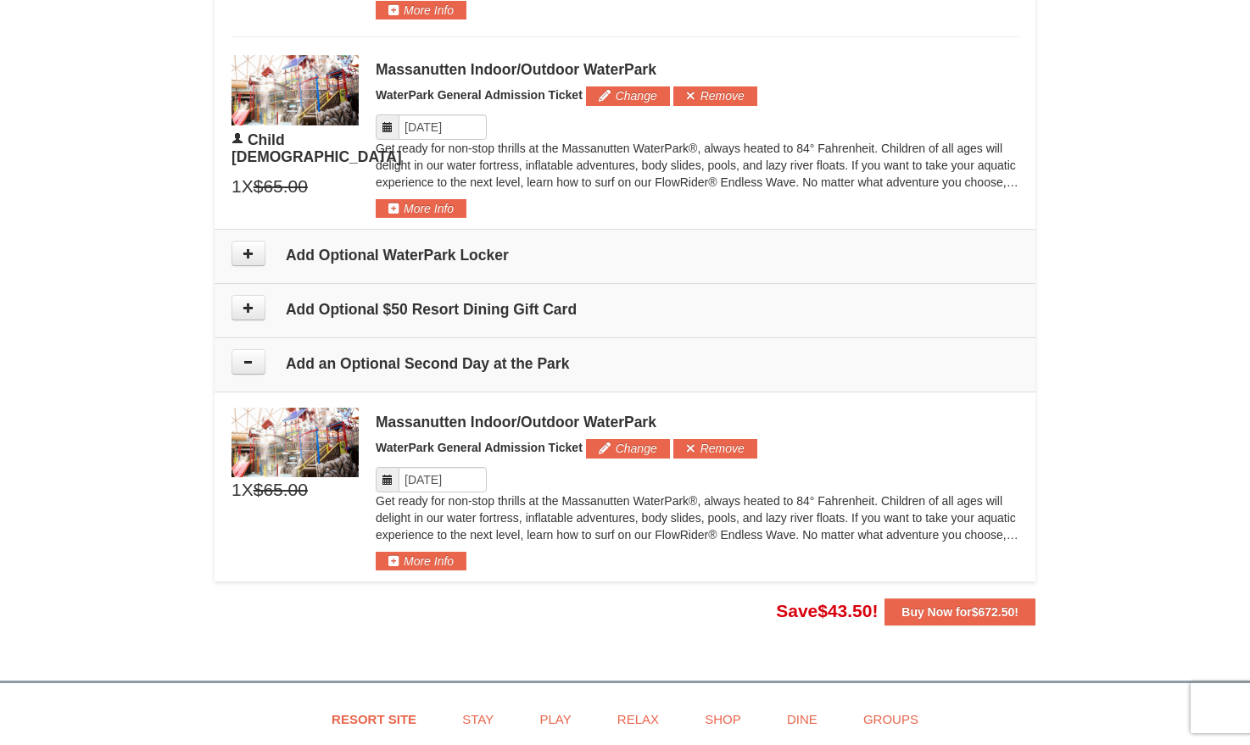
scroll to position [1302, 0]
click at [642, 448] on button "Change" at bounding box center [628, 449] width 84 height 19
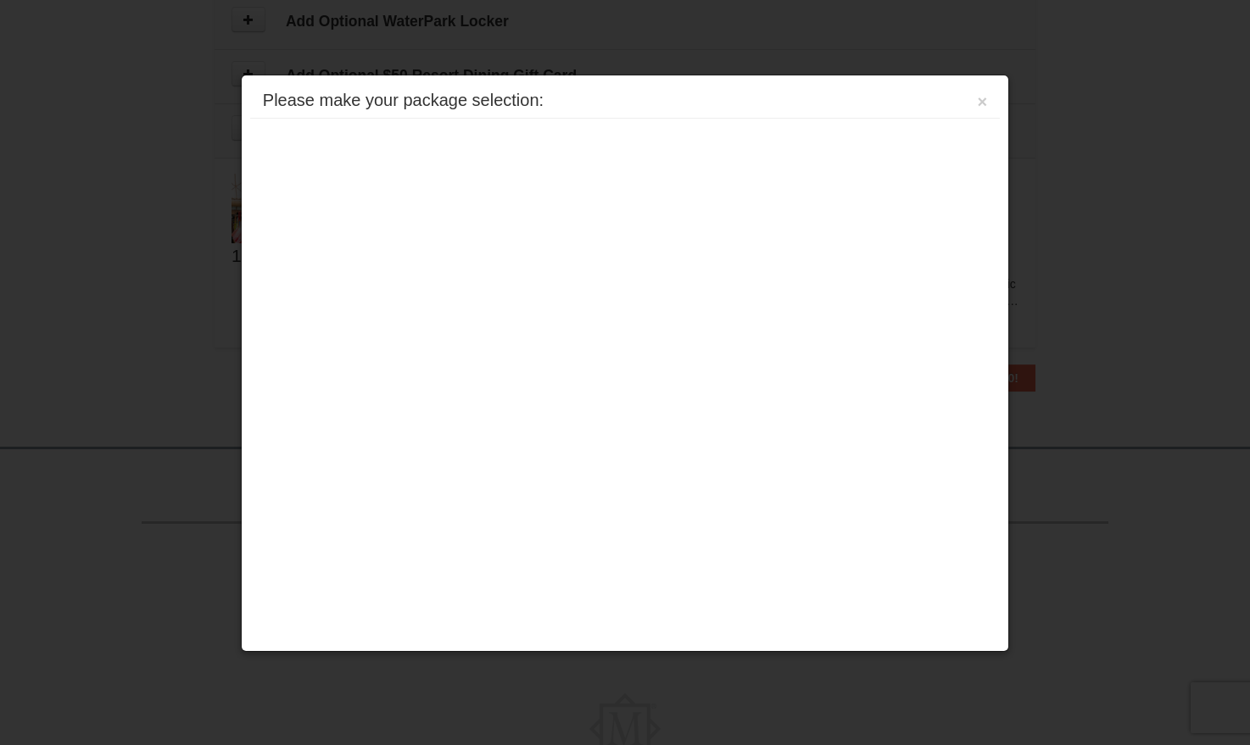
scroll to position [1642, 0]
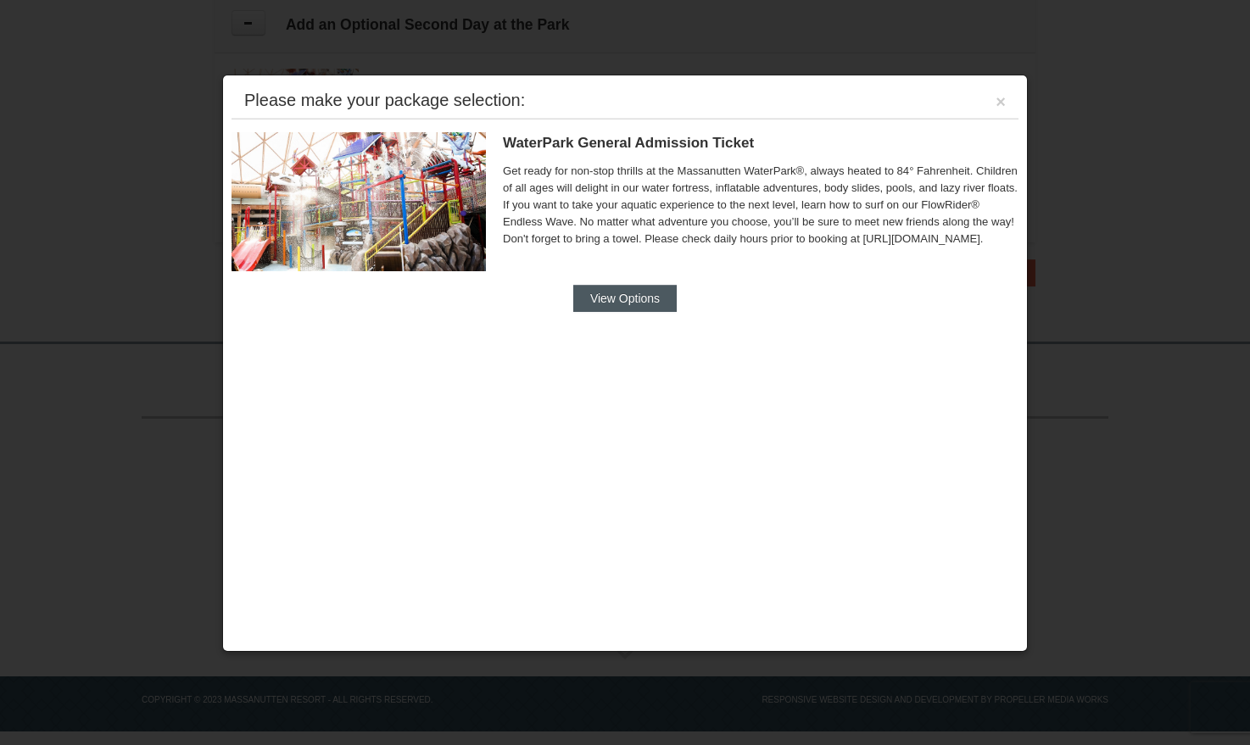
click at [659, 305] on button "View Options" at bounding box center [624, 298] width 103 height 27
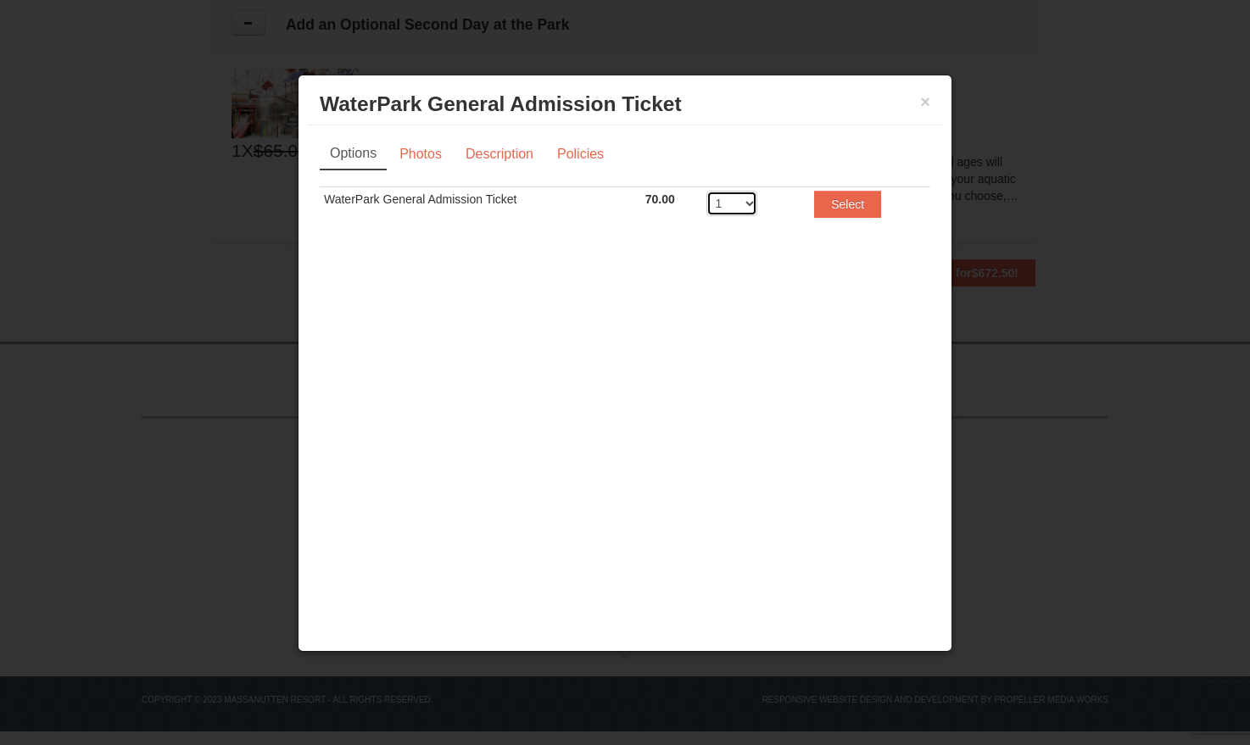
select select "3"
click at [824, 207] on button "Select" at bounding box center [847, 204] width 67 height 27
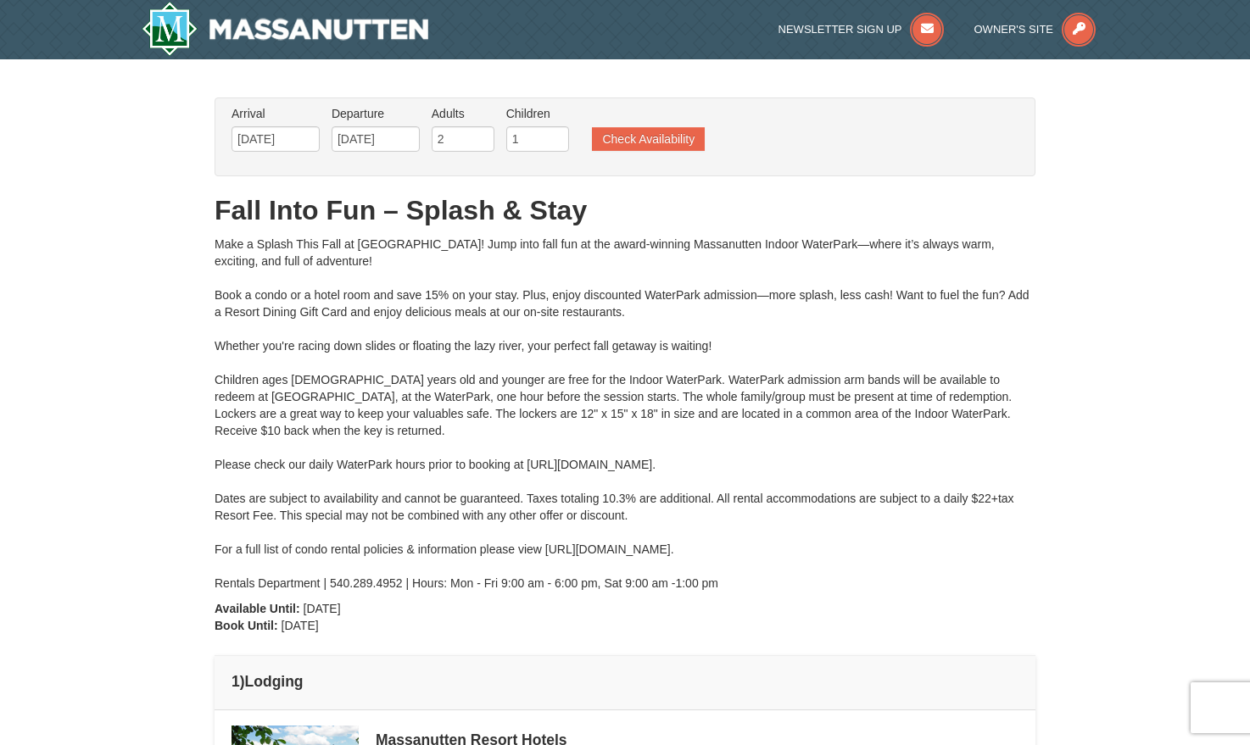
scroll to position [0, 0]
click at [374, 136] on input "[DATE]" at bounding box center [376, 138] width 88 height 25
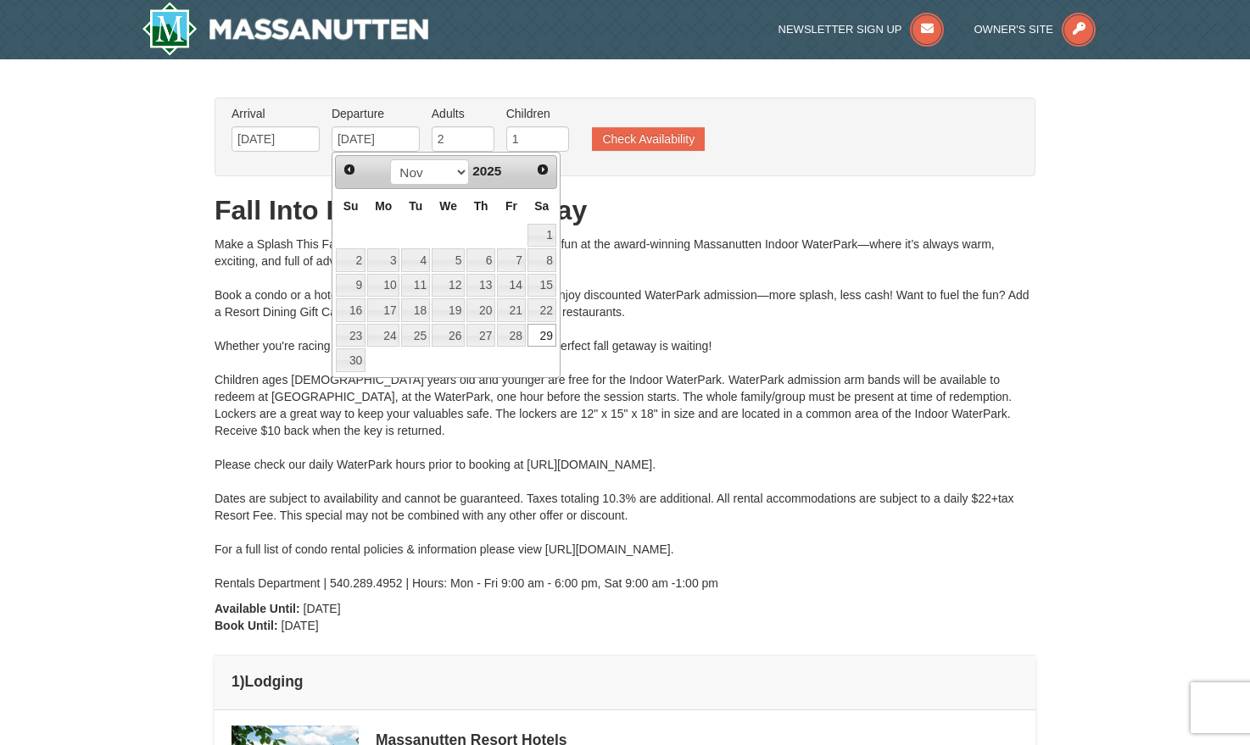
click at [472, 483] on div "Make a Splash This Fall at [GEOGRAPHIC_DATA]! Jump into fall fun at the award-w…" at bounding box center [625, 414] width 821 height 356
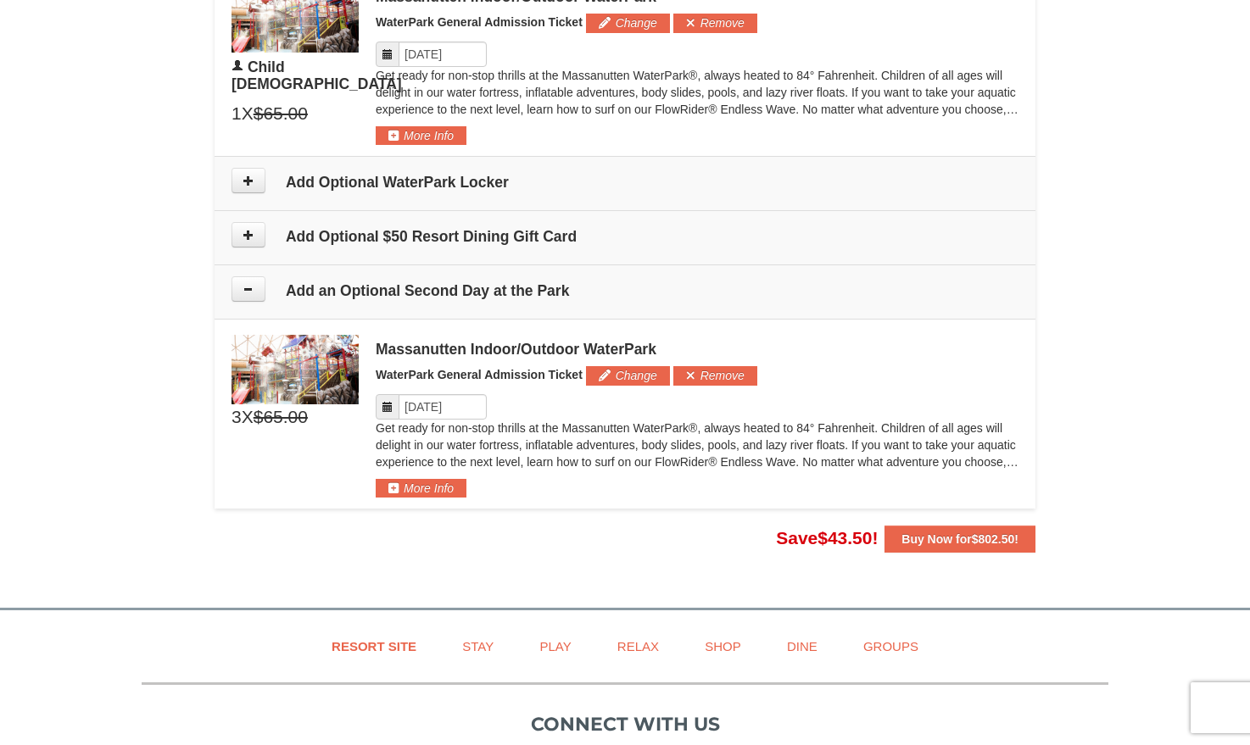
scroll to position [1377, 0]
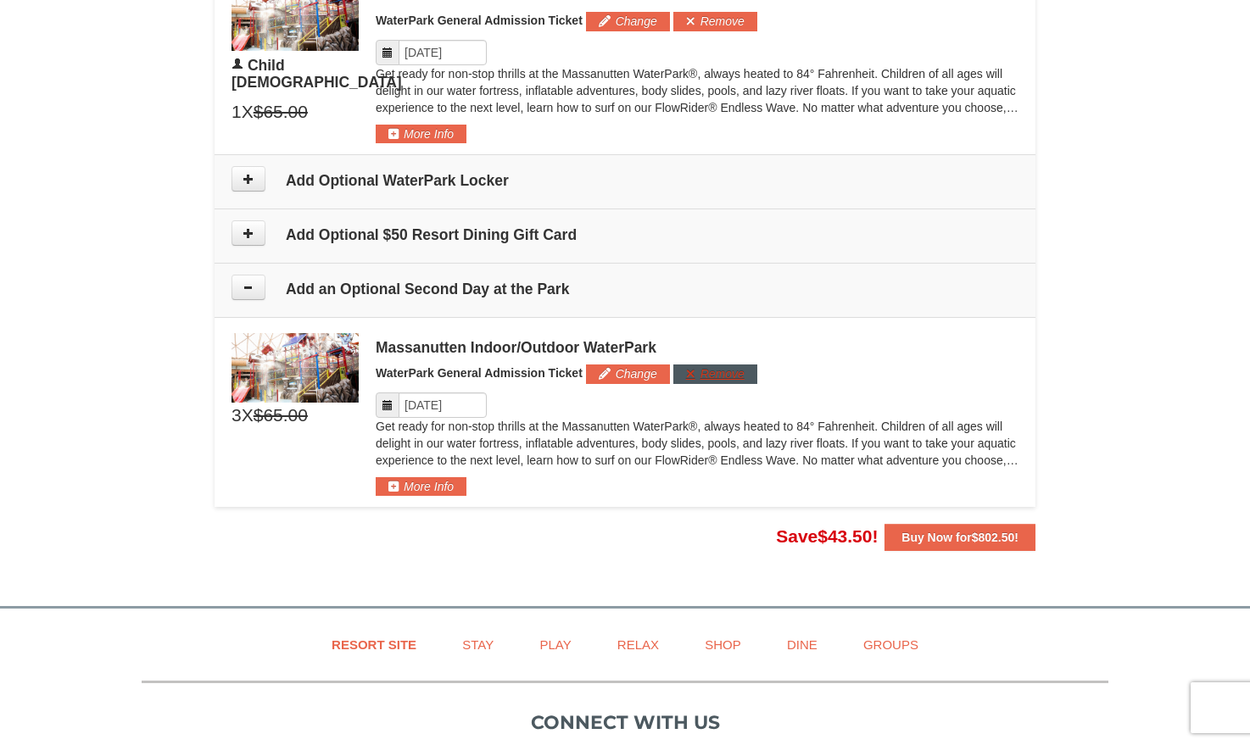
click at [708, 371] on button "Remove" at bounding box center [715, 374] width 84 height 19
